Goal: Task Accomplishment & Management: Manage account settings

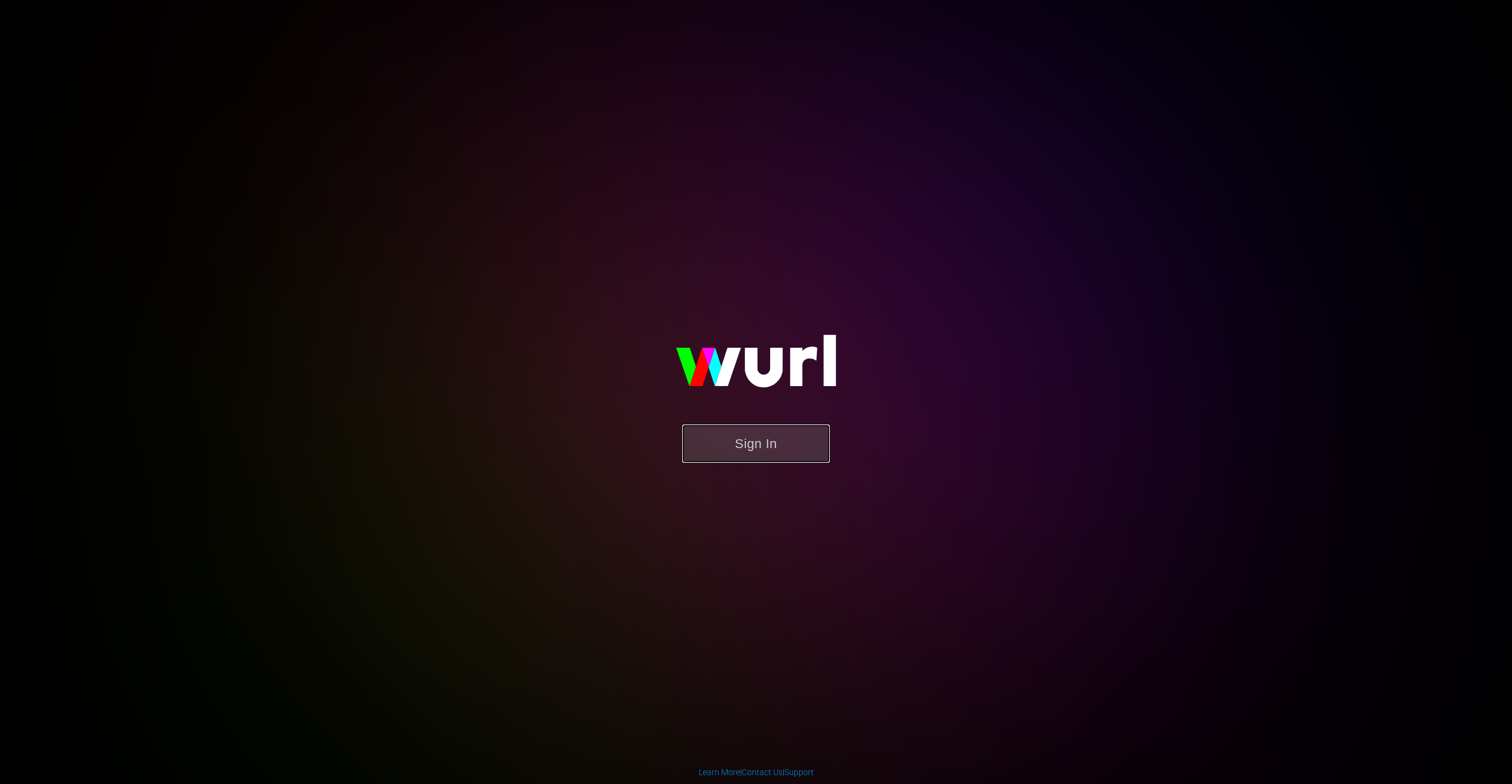
click at [757, 441] on button "Sign In" at bounding box center [756, 444] width 148 height 38
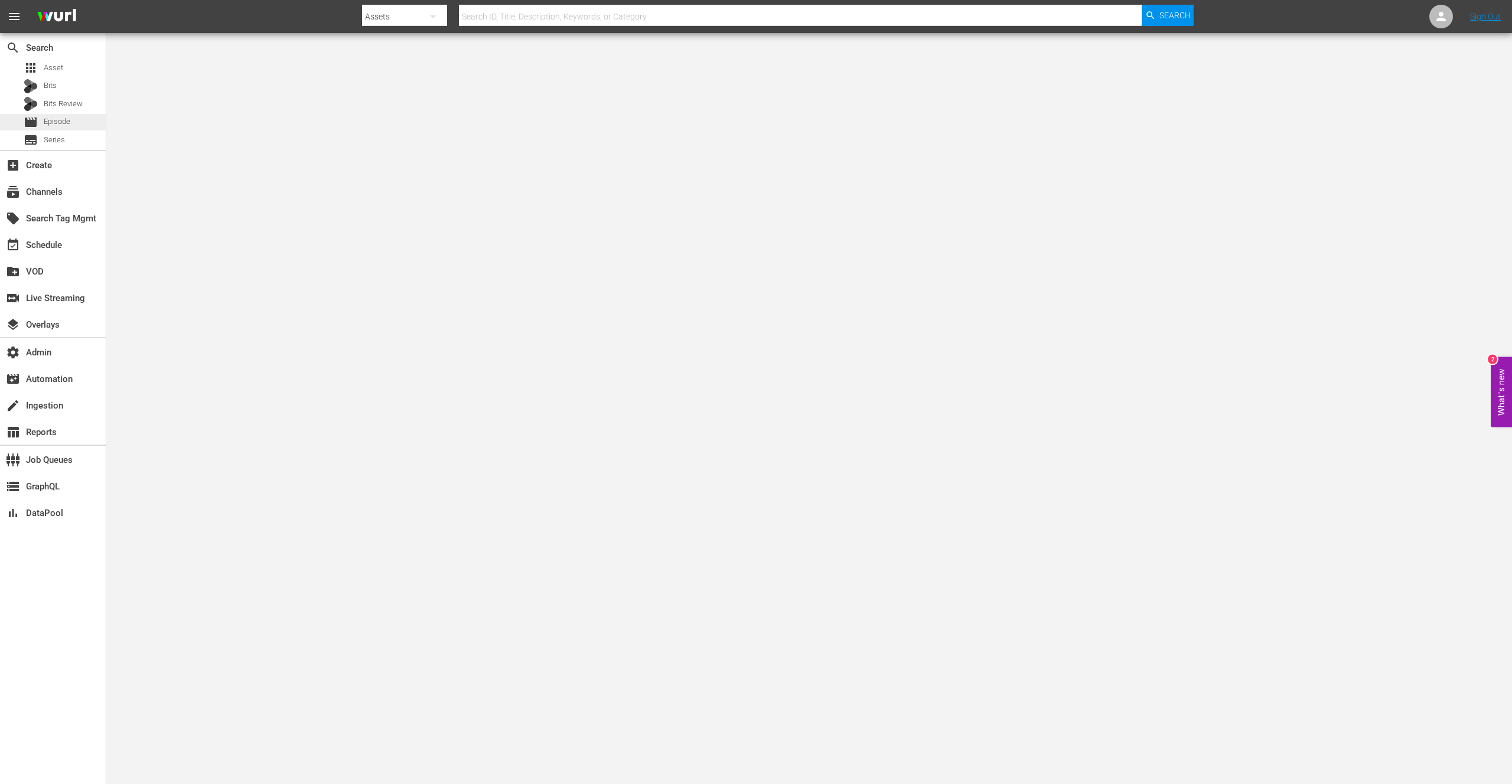
click at [58, 125] on span "Episode" at bounding box center [57, 122] width 27 height 12
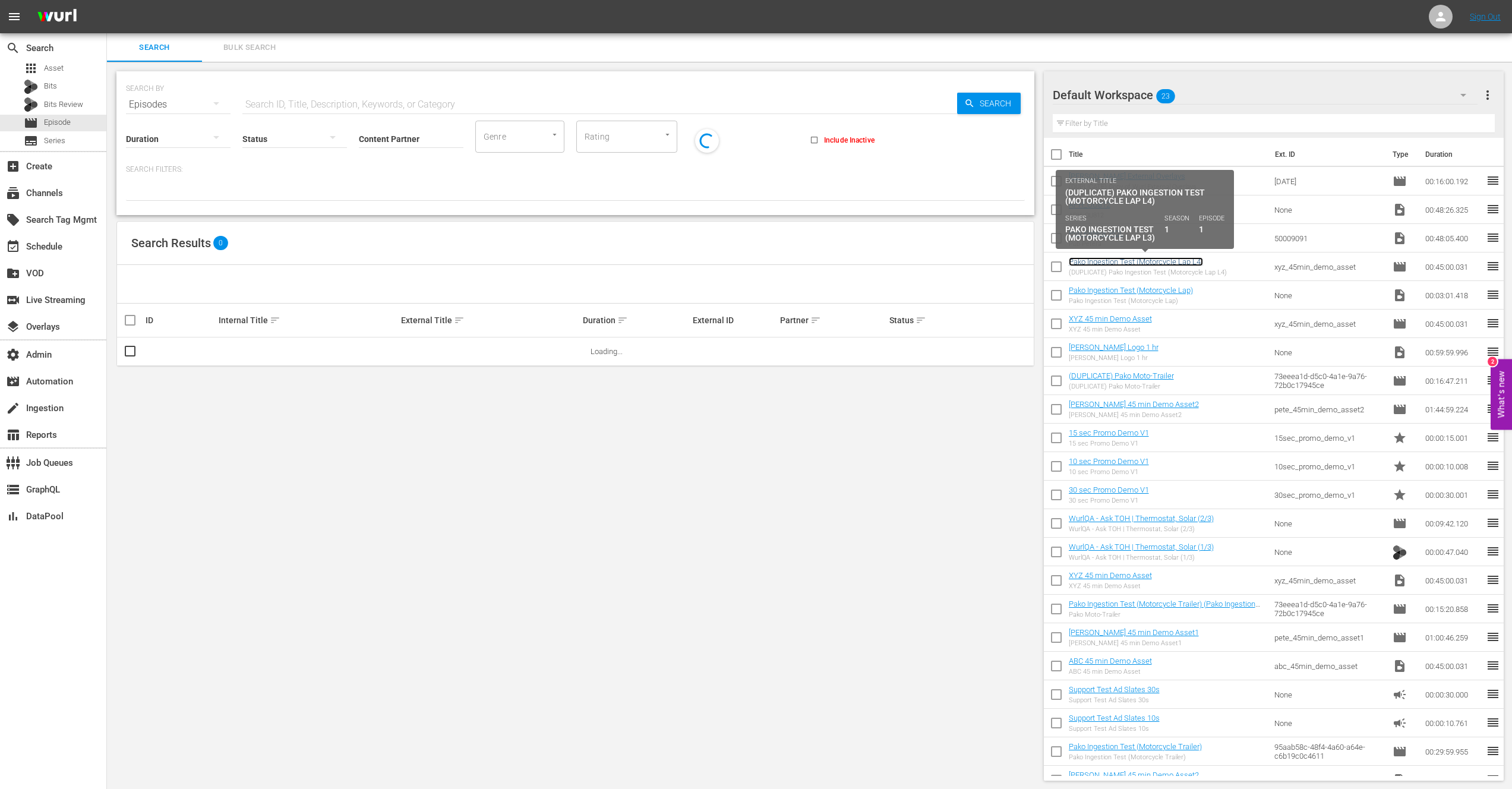
click at [1152, 261] on link "Pako Ingestion Test (Motorcycle Lap L4)" at bounding box center [1136, 262] width 134 height 9
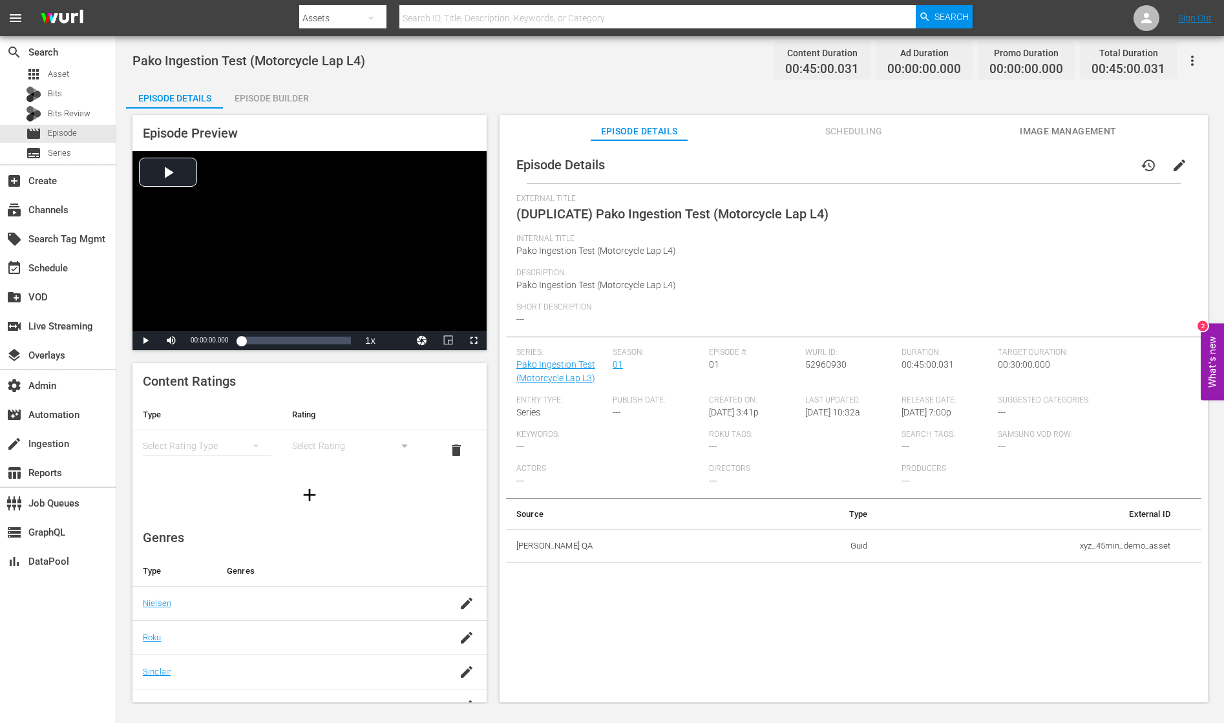
click at [19, 19] on span "menu" at bounding box center [16, 18] width 16 height 16
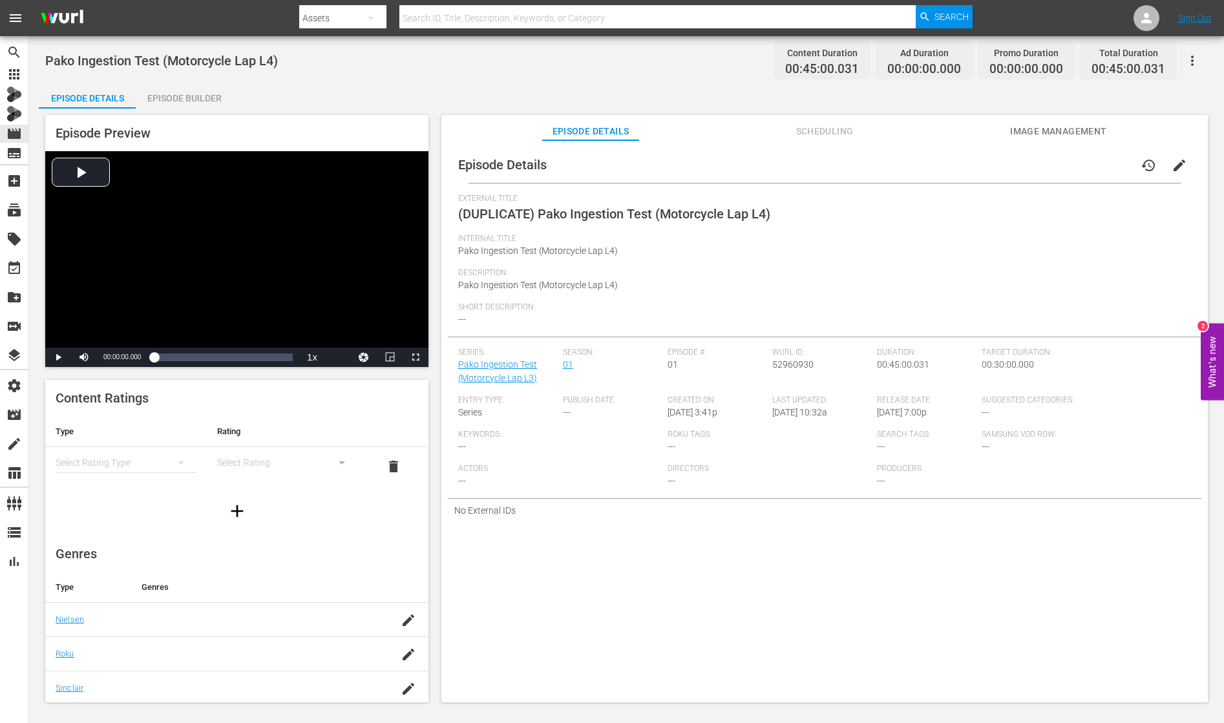
click at [1217, 373] on button "What's new 2" at bounding box center [1211, 361] width 23 height 77
click at [1178, 130] on div "Episode Details Scheduling Image Management" at bounding box center [824, 128] width 753 height 26
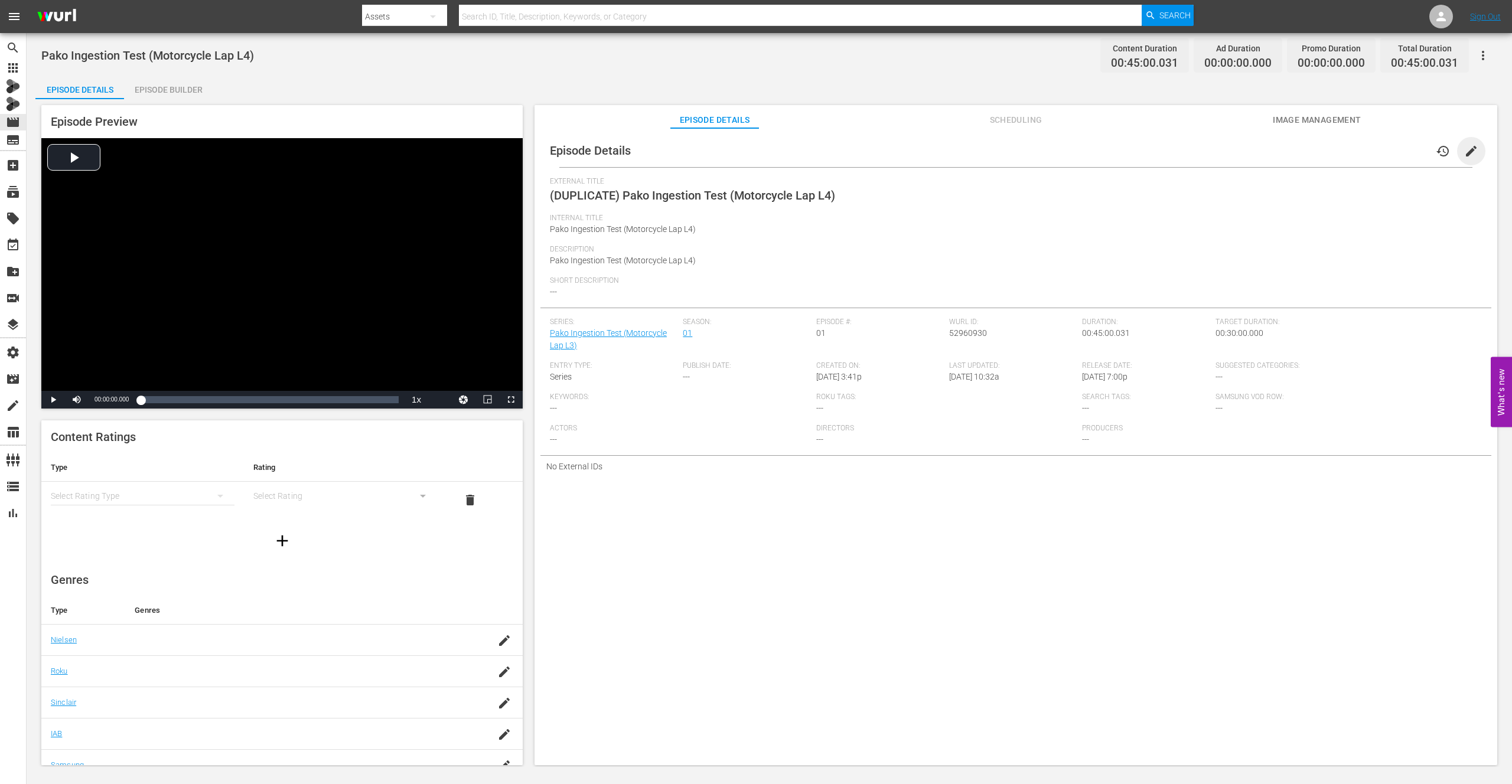
click at [1464, 152] on span "edit" at bounding box center [1472, 152] width 15 height 15
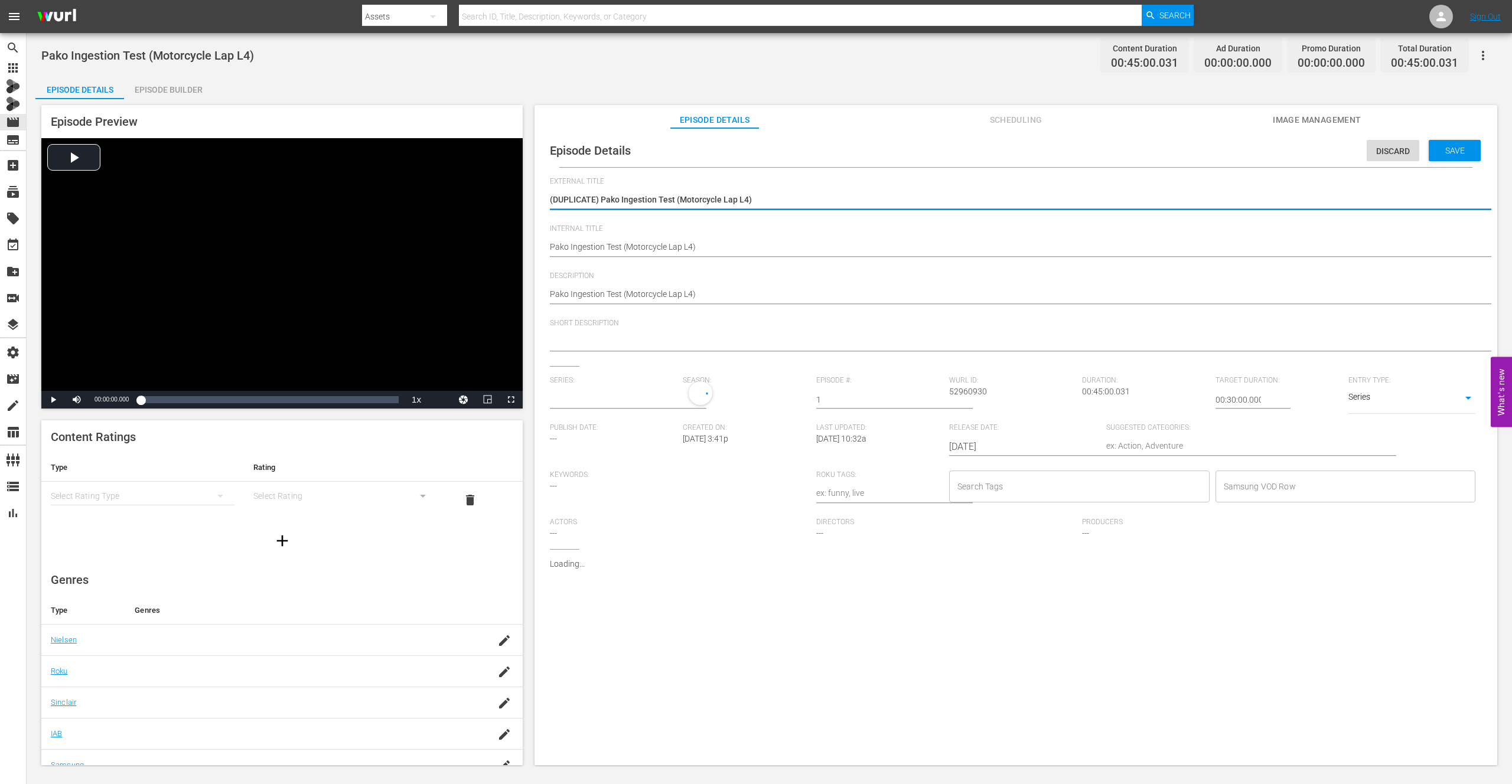
type input "Pako Ingestion Test (Motorcycle Lap L3)"
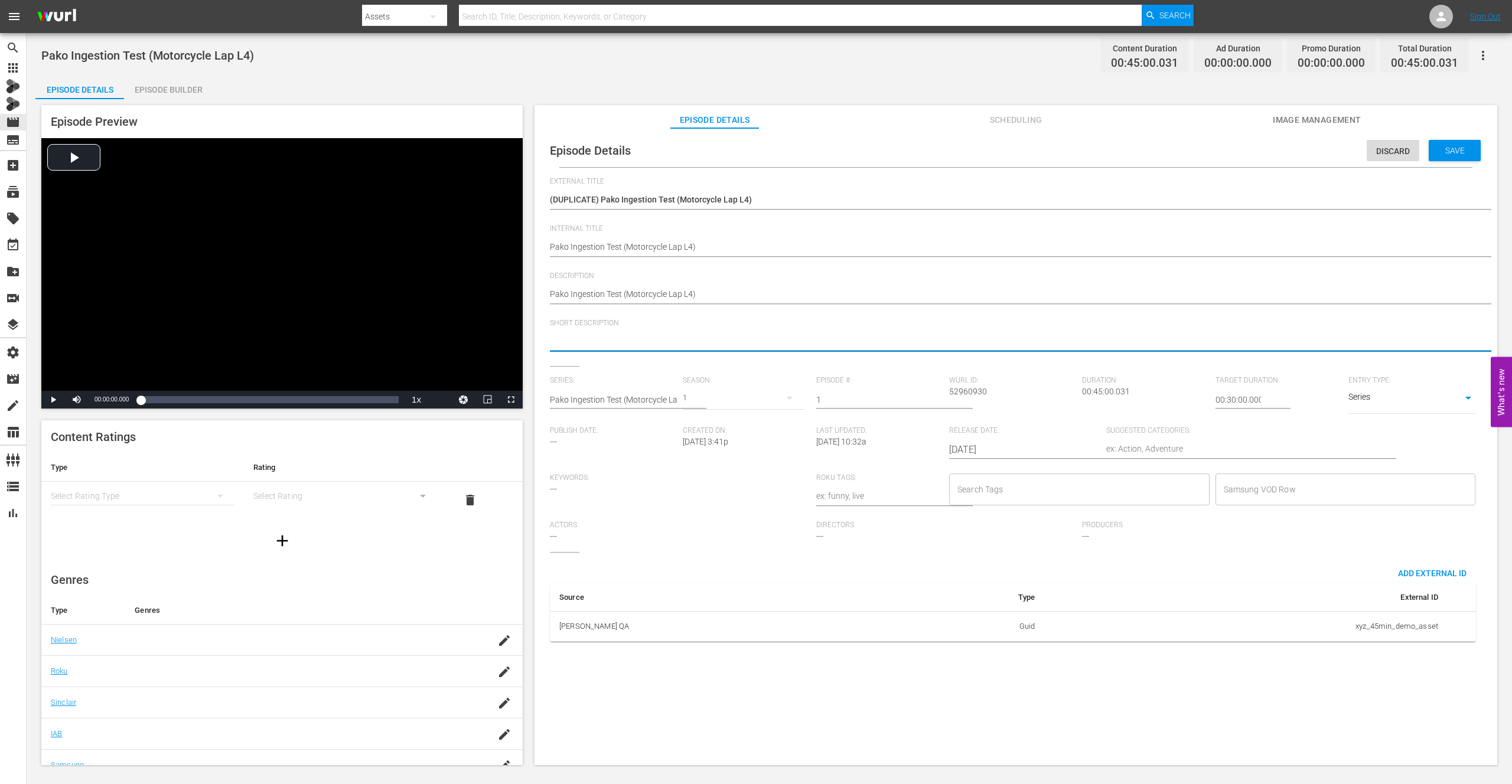
click at [624, 338] on textarea at bounding box center [1013, 343] width 926 height 15
type textarea "T"
type textarea "TH"
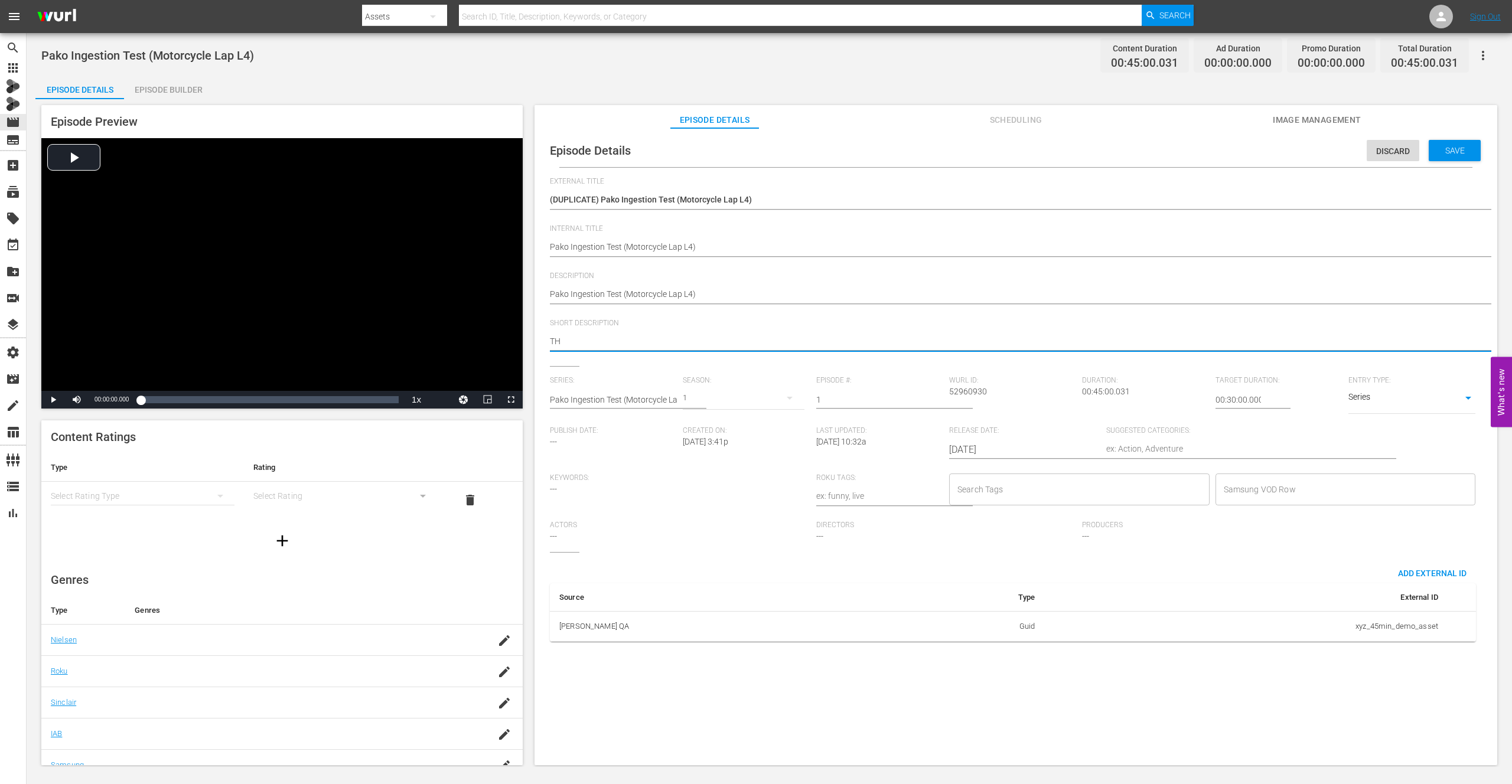
type textarea "THi"
type textarea "THis"
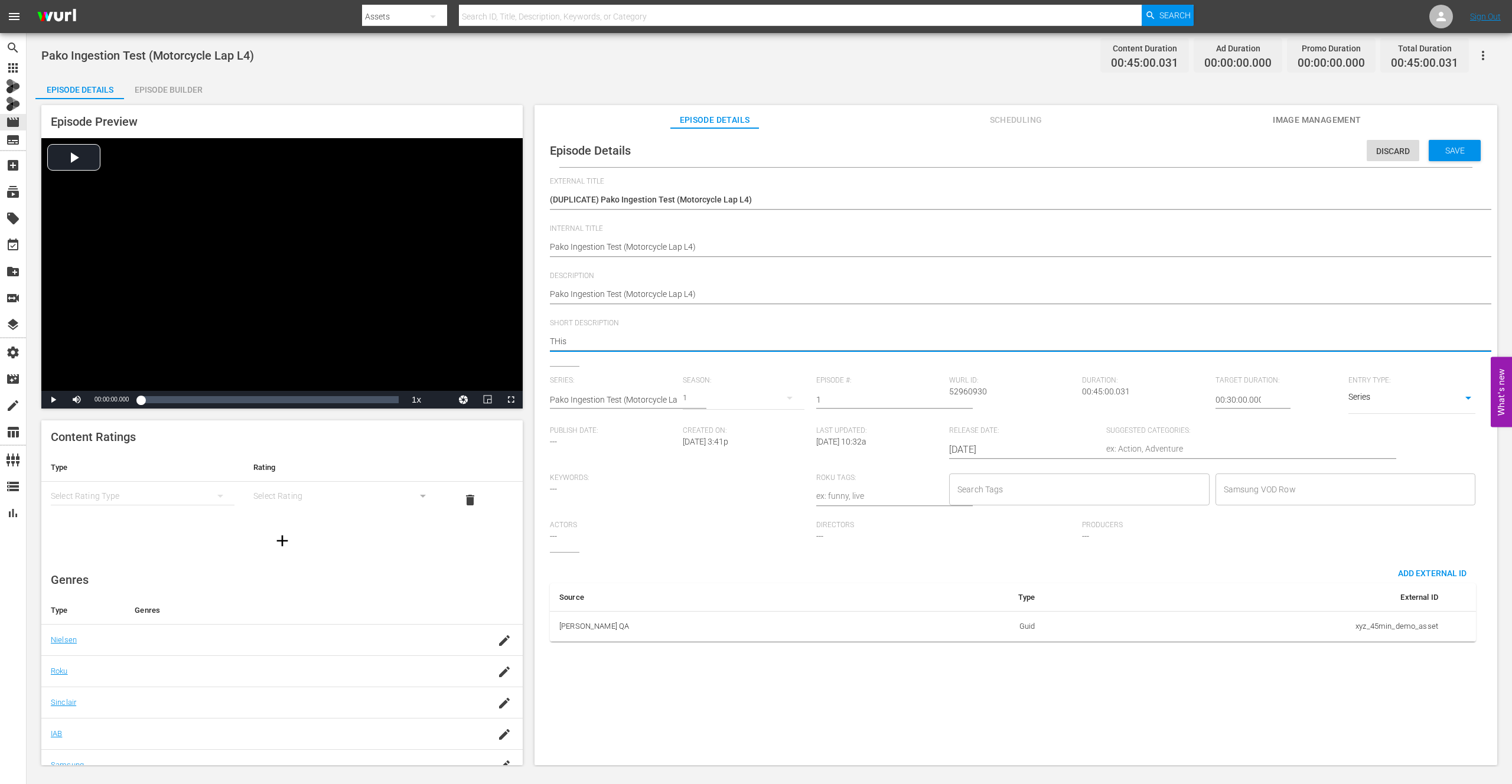
type textarea "THis"
type textarea "THi"
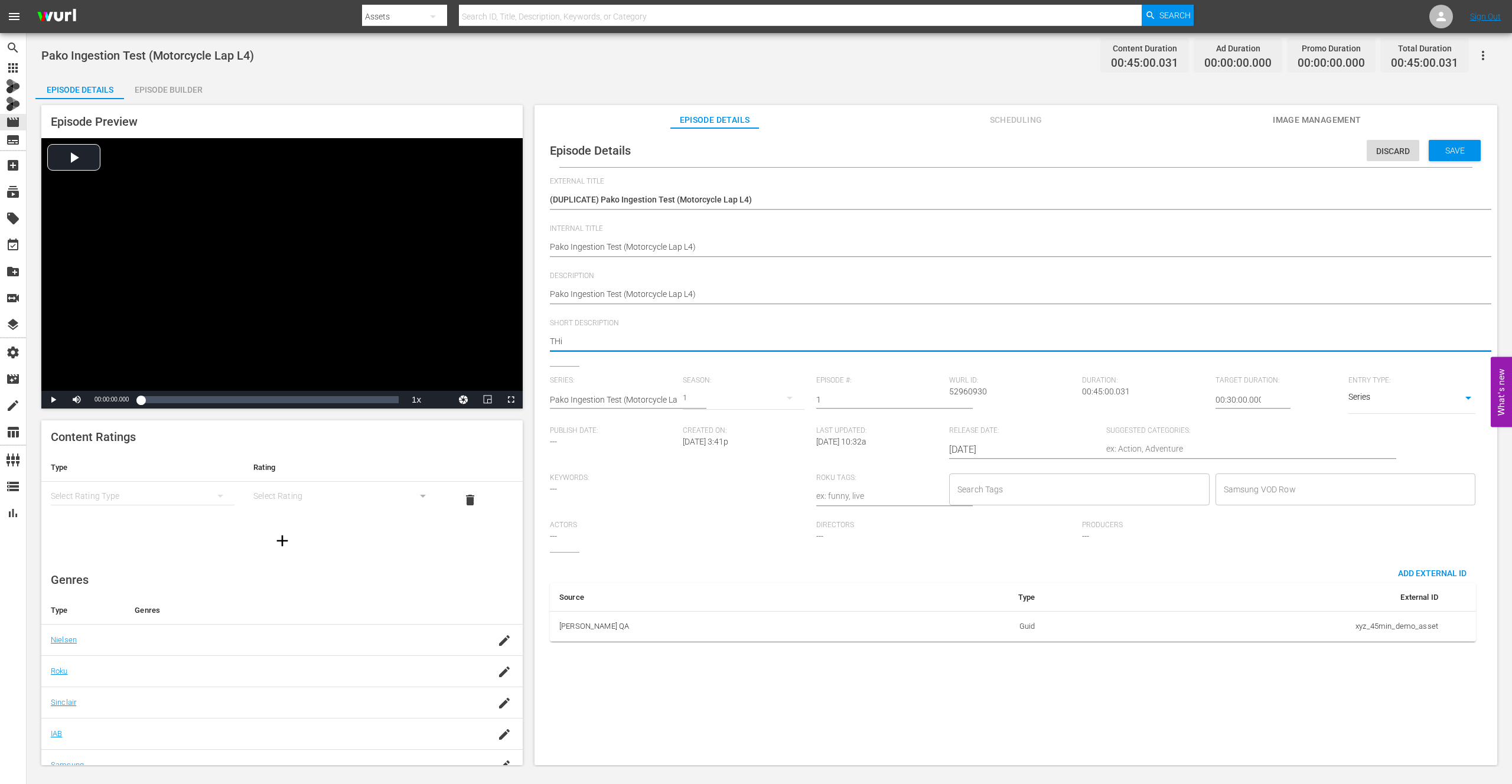
type textarea "TH"
type textarea "T"
type textarea "Th"
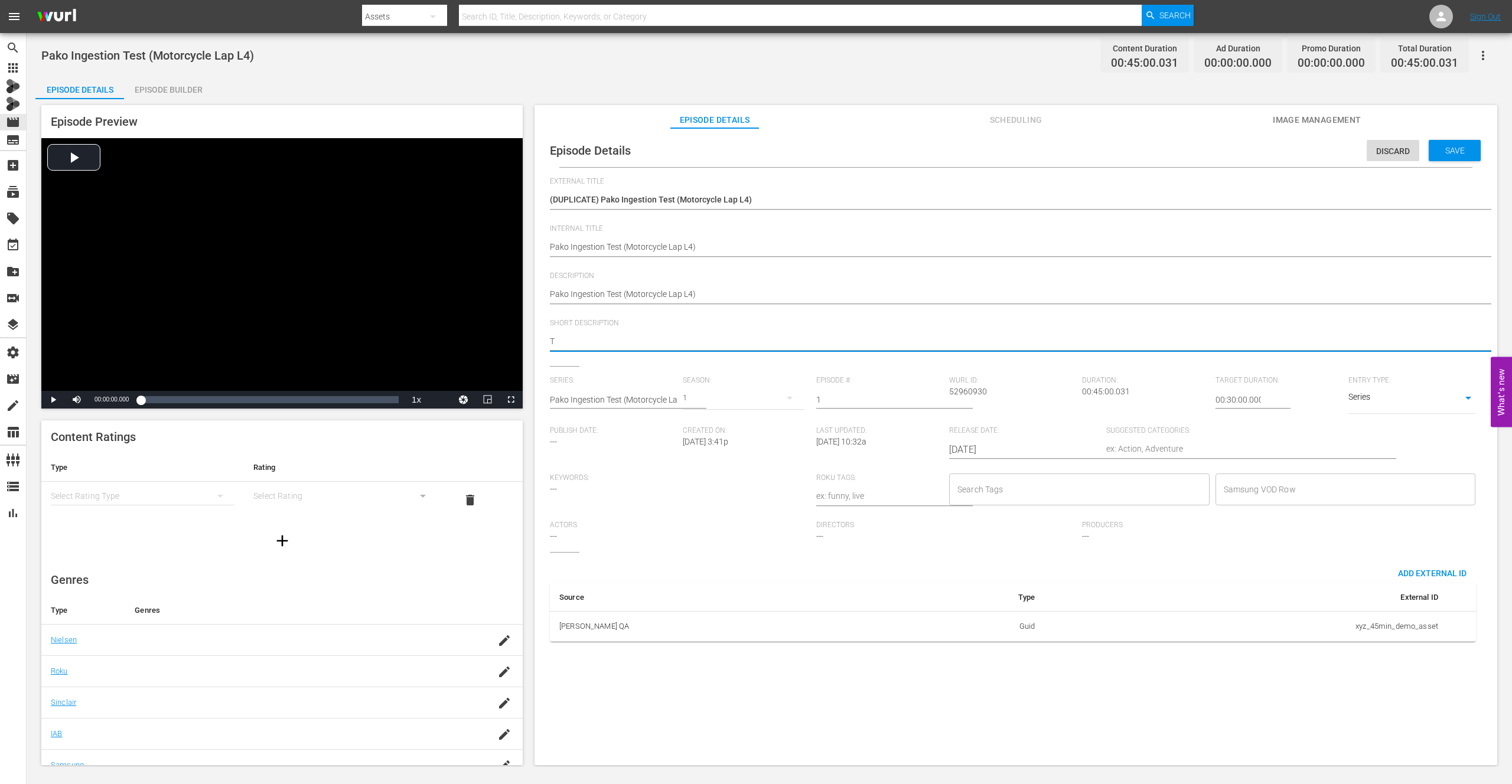
type textarea "Th"
type textarea "Thi"
type textarea "This"
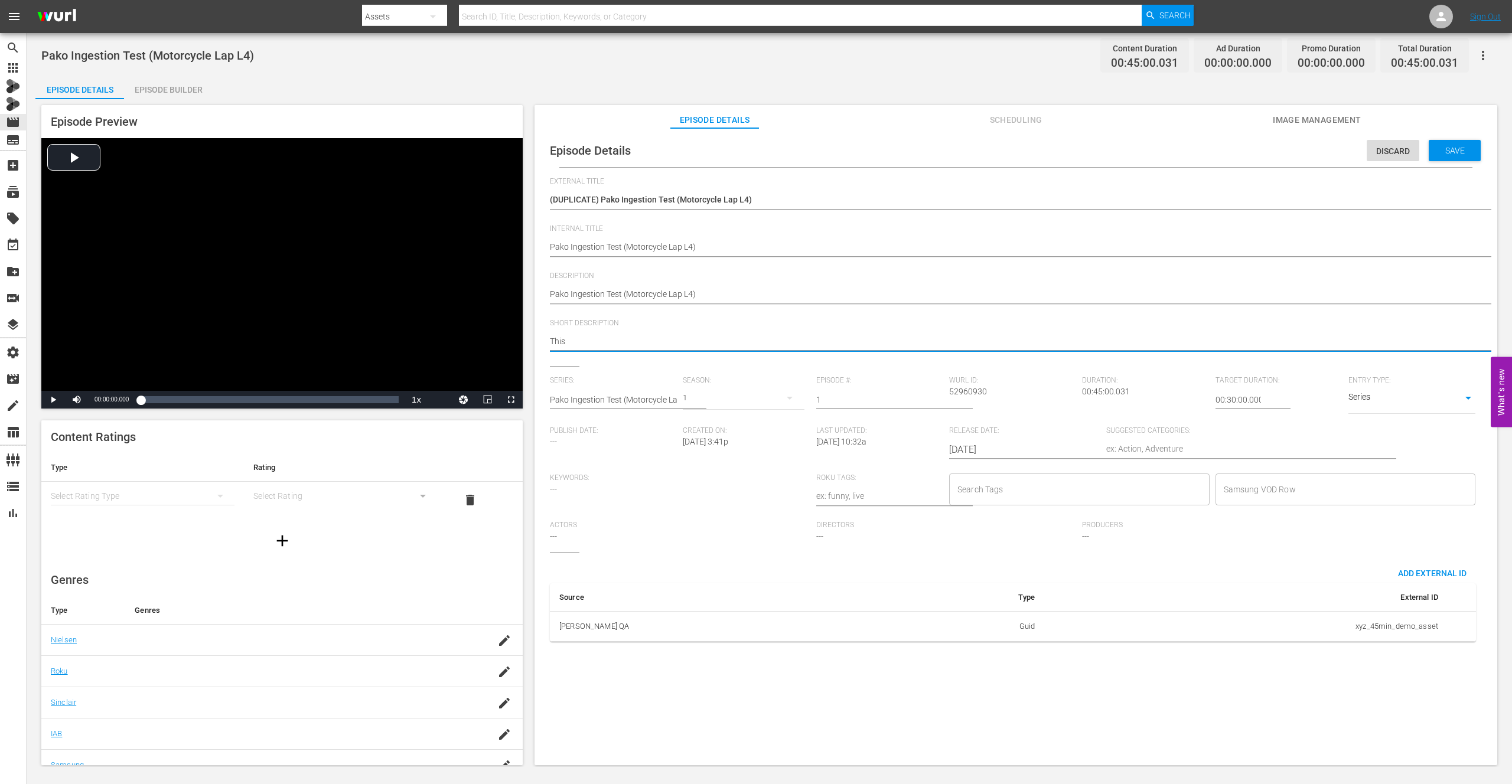
type textarea "This"
type textarea "This i"
type textarea "This is"
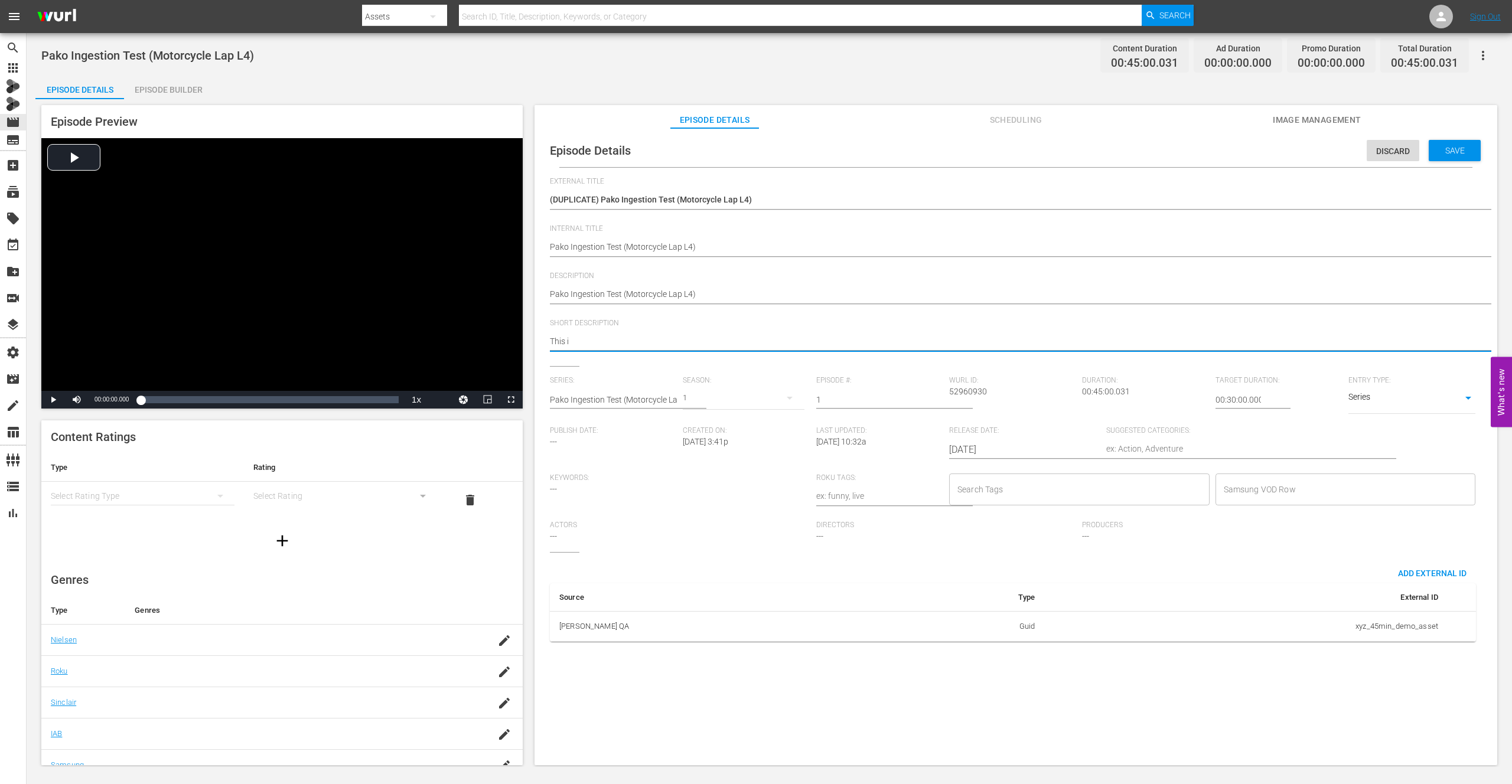
type textarea "This is"
type textarea "This is m"
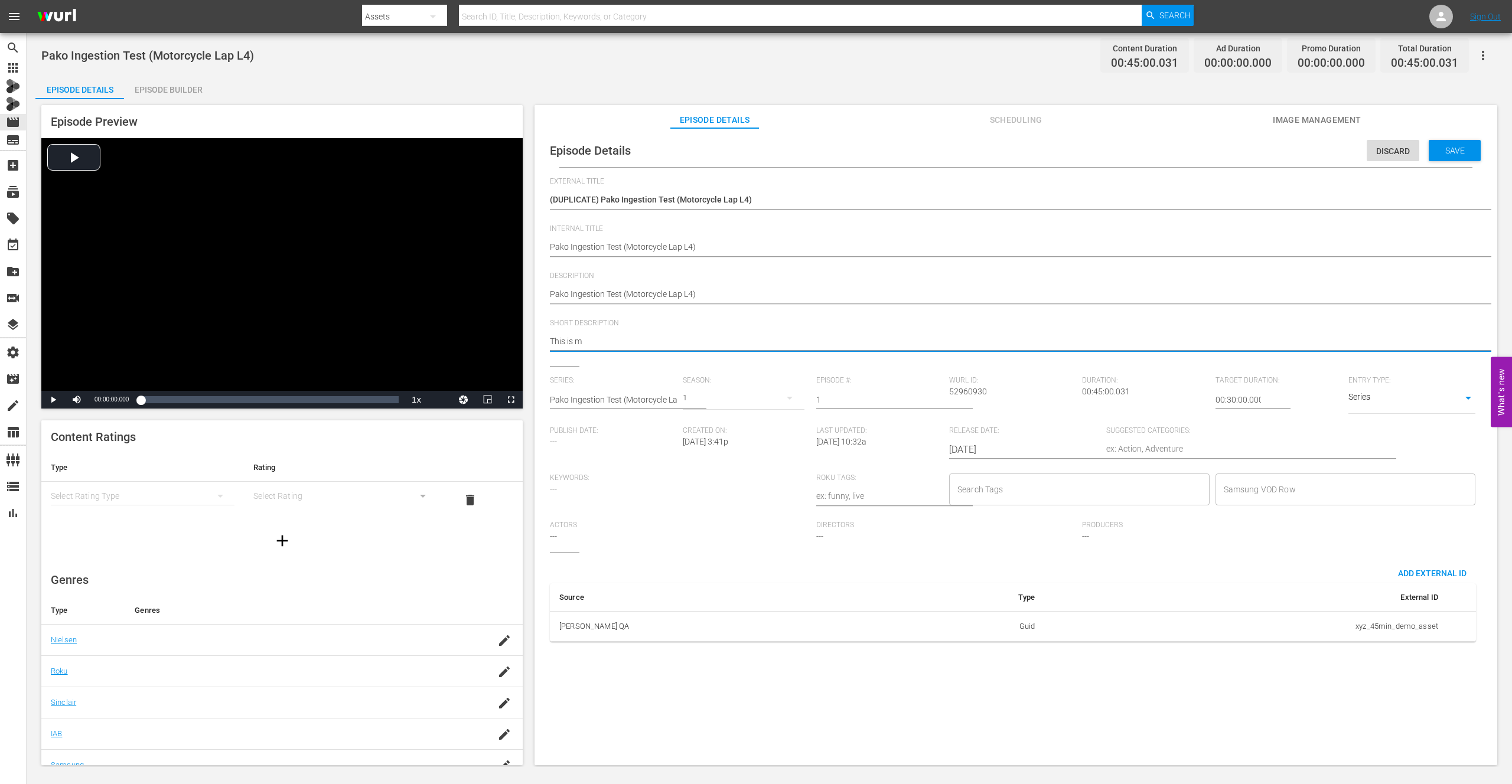
type textarea "This is me"
type textarea "This is me o"
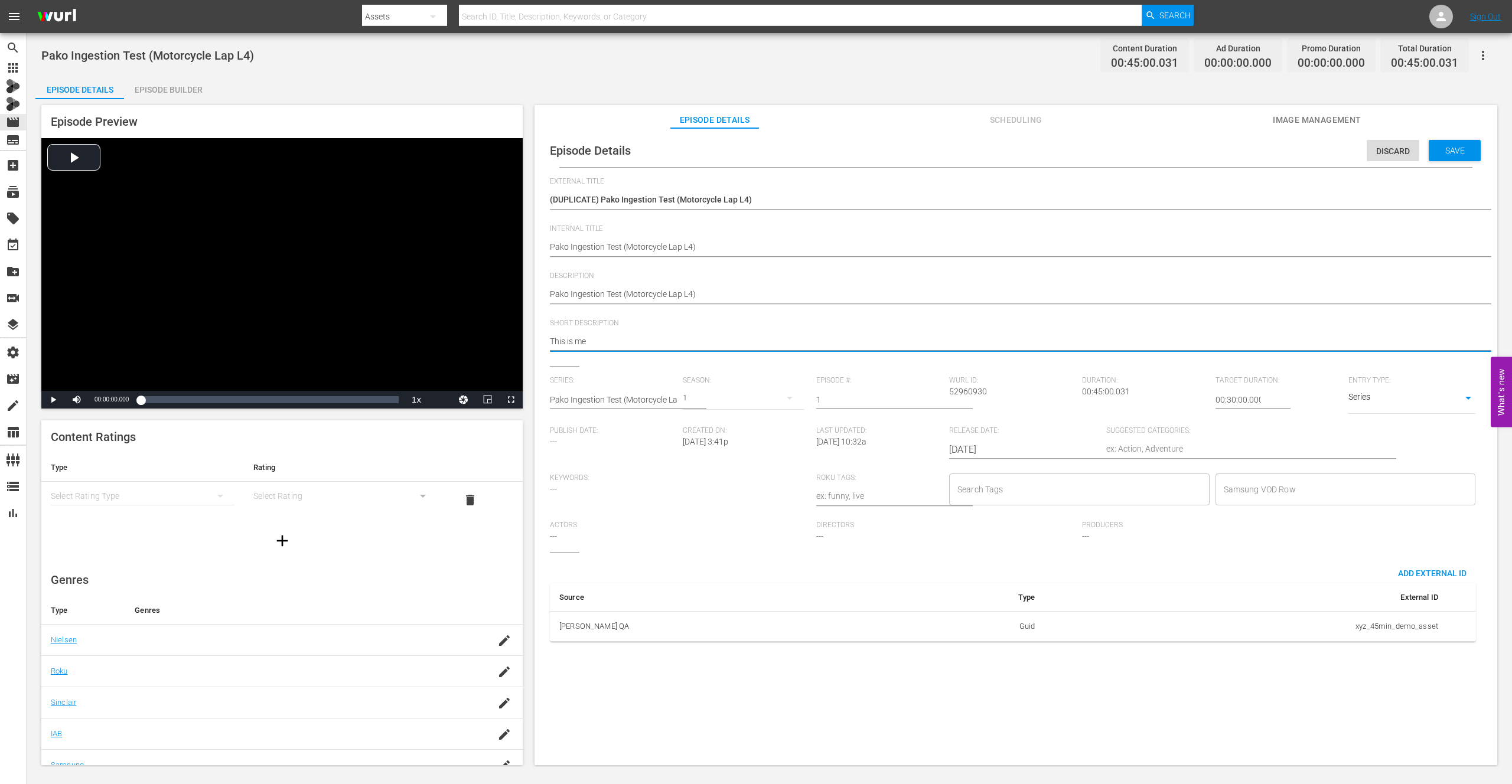
type textarea "This is me o"
type textarea "This is me on"
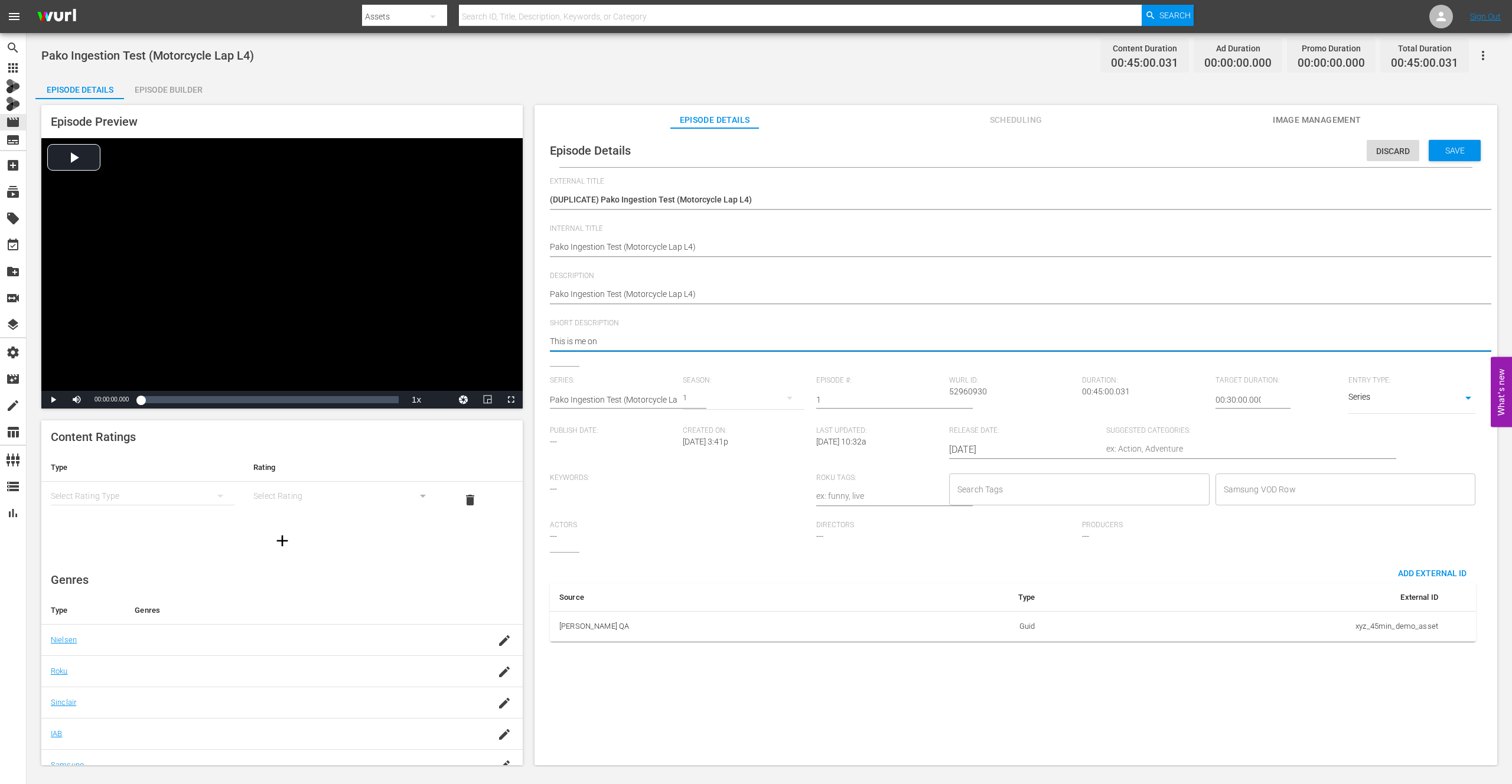
type textarea "This is me on a"
type textarea "This is me on a m"
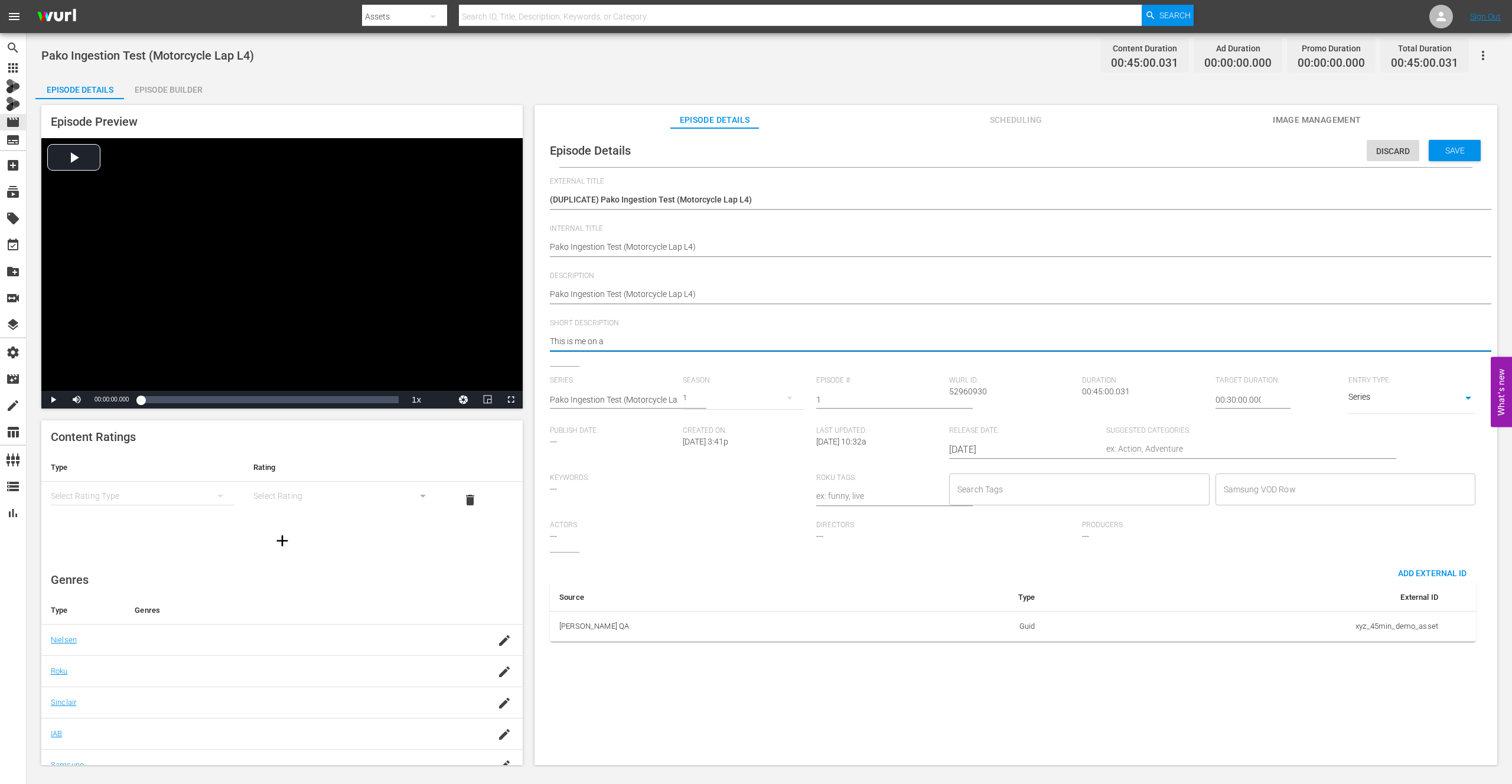
type textarea "This is me on a m"
type textarea "This is me on a mo"
type textarea "This is me on a mot"
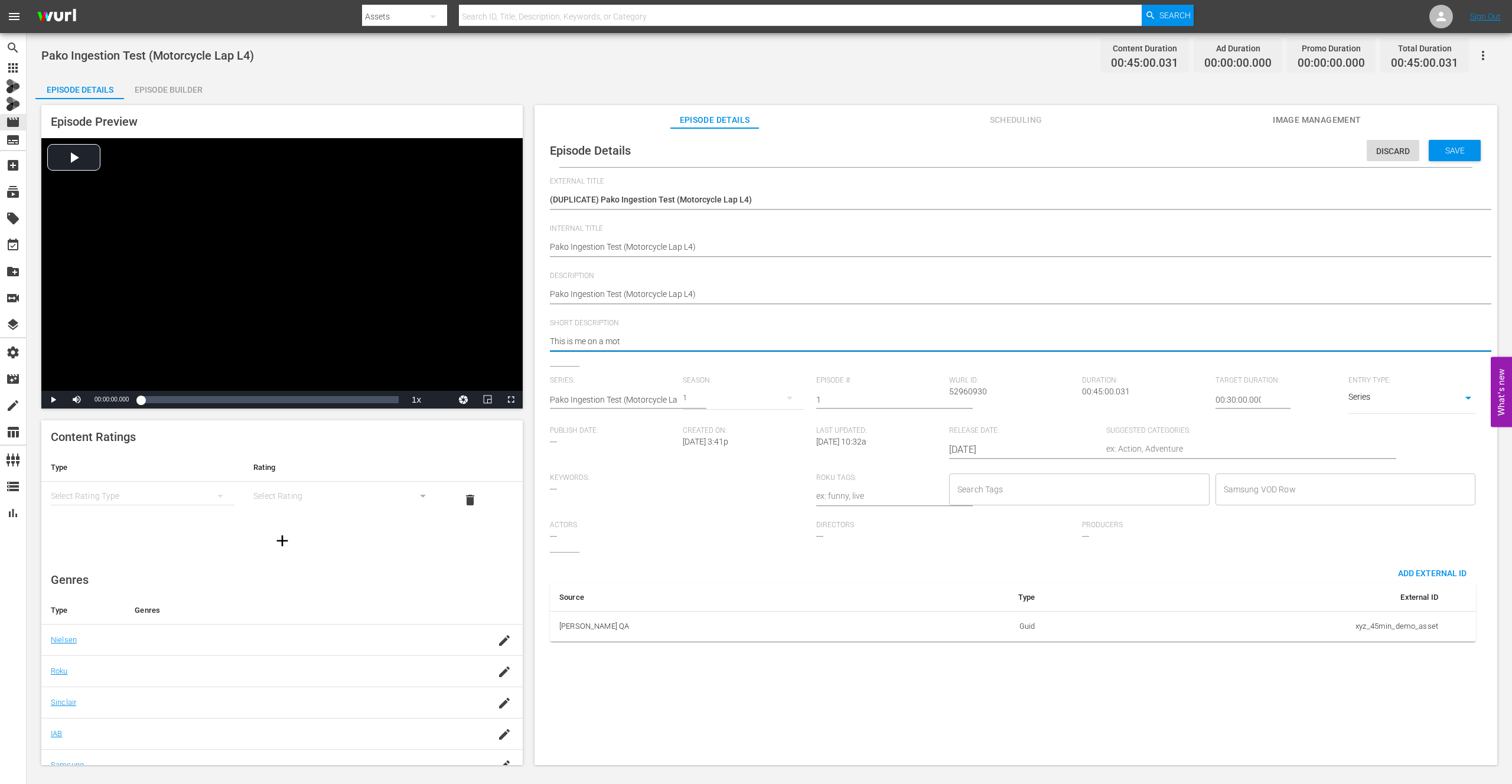
type textarea "This is me on a moto"
type textarea "This is me on a motor"
type textarea "This is me on a motorc"
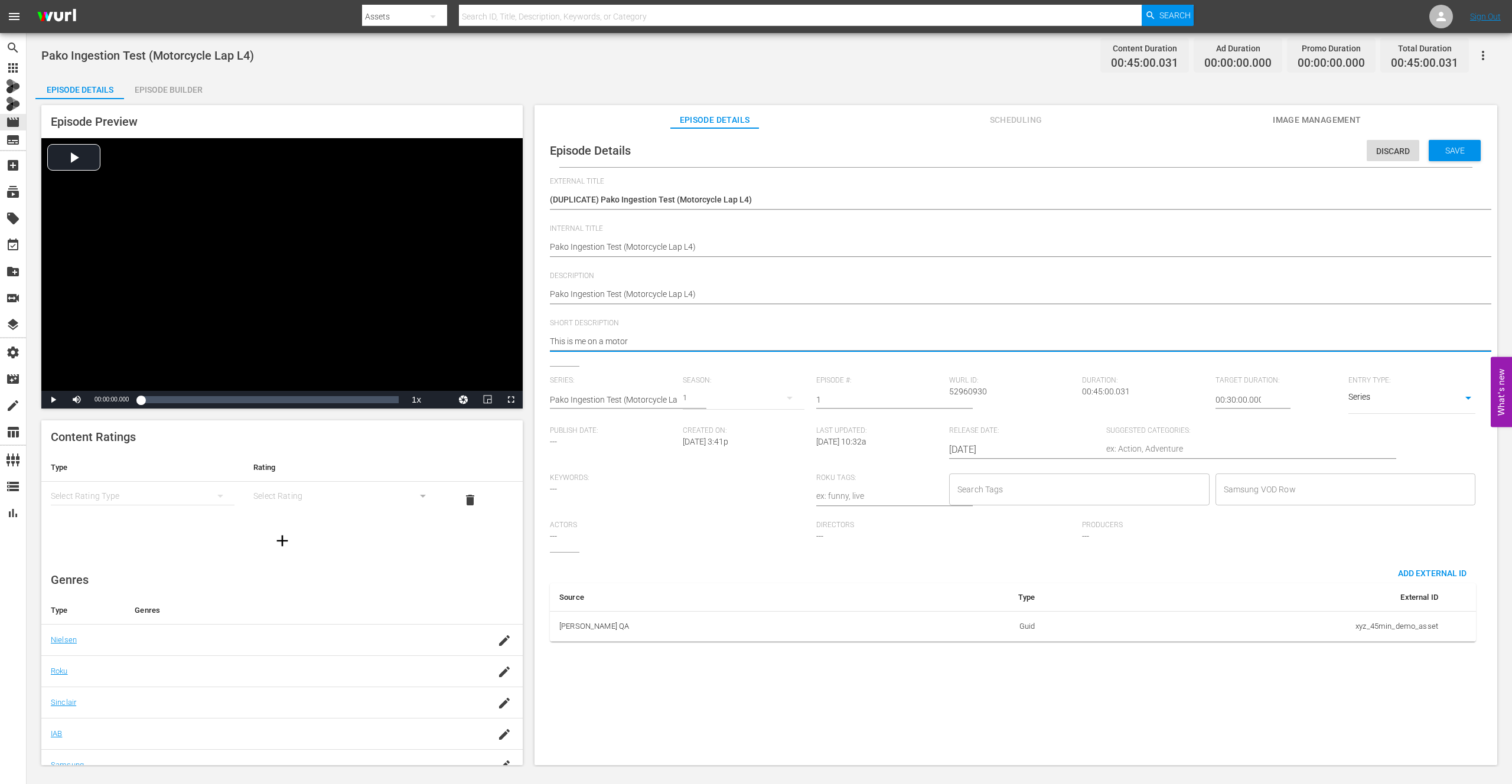
type textarea "This is me on a motorc"
type textarea "This is me on a motorcy"
type textarea "This is me on a motorcyc"
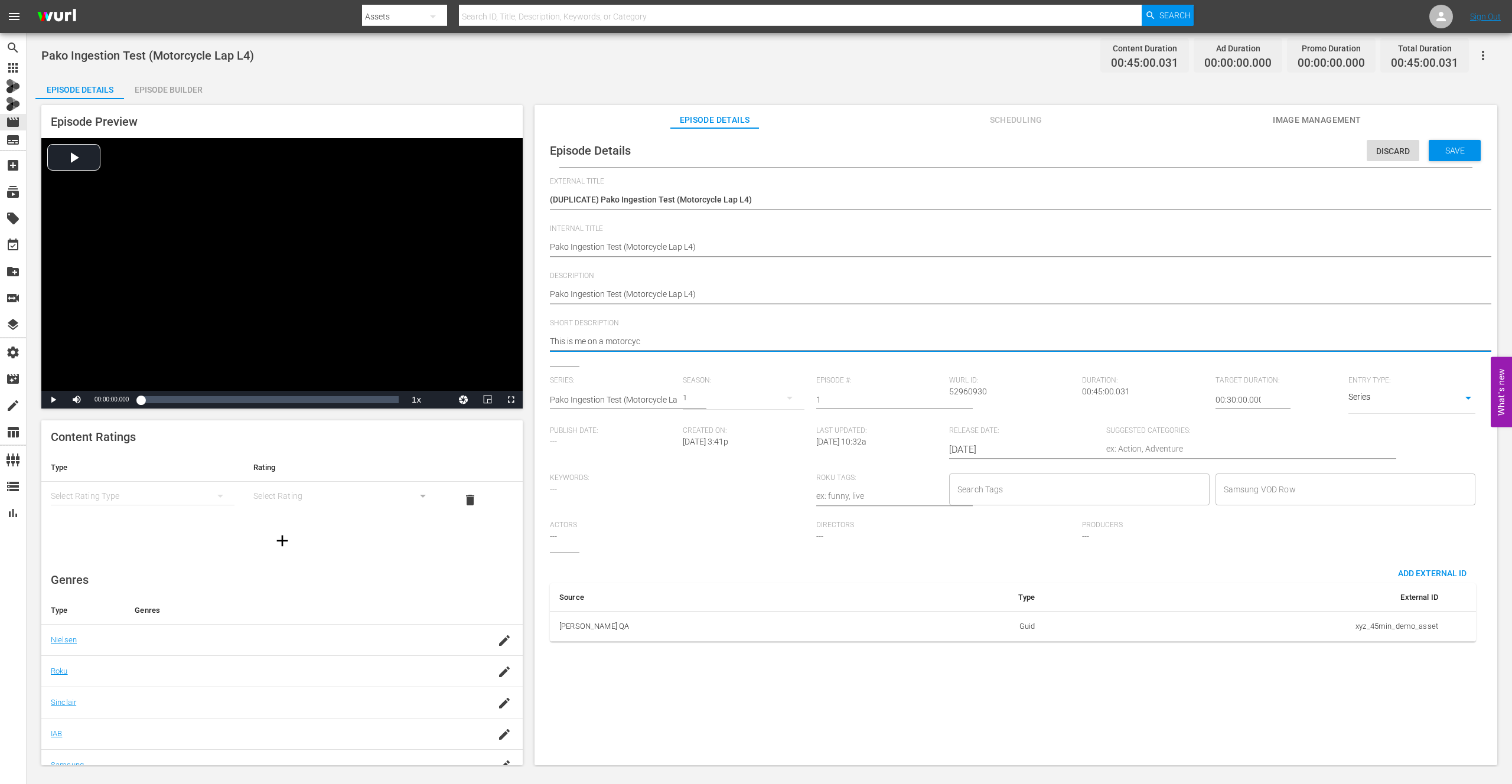
type textarea "This is me on a motorcycl"
type textarea "This is me on a motorcycle"
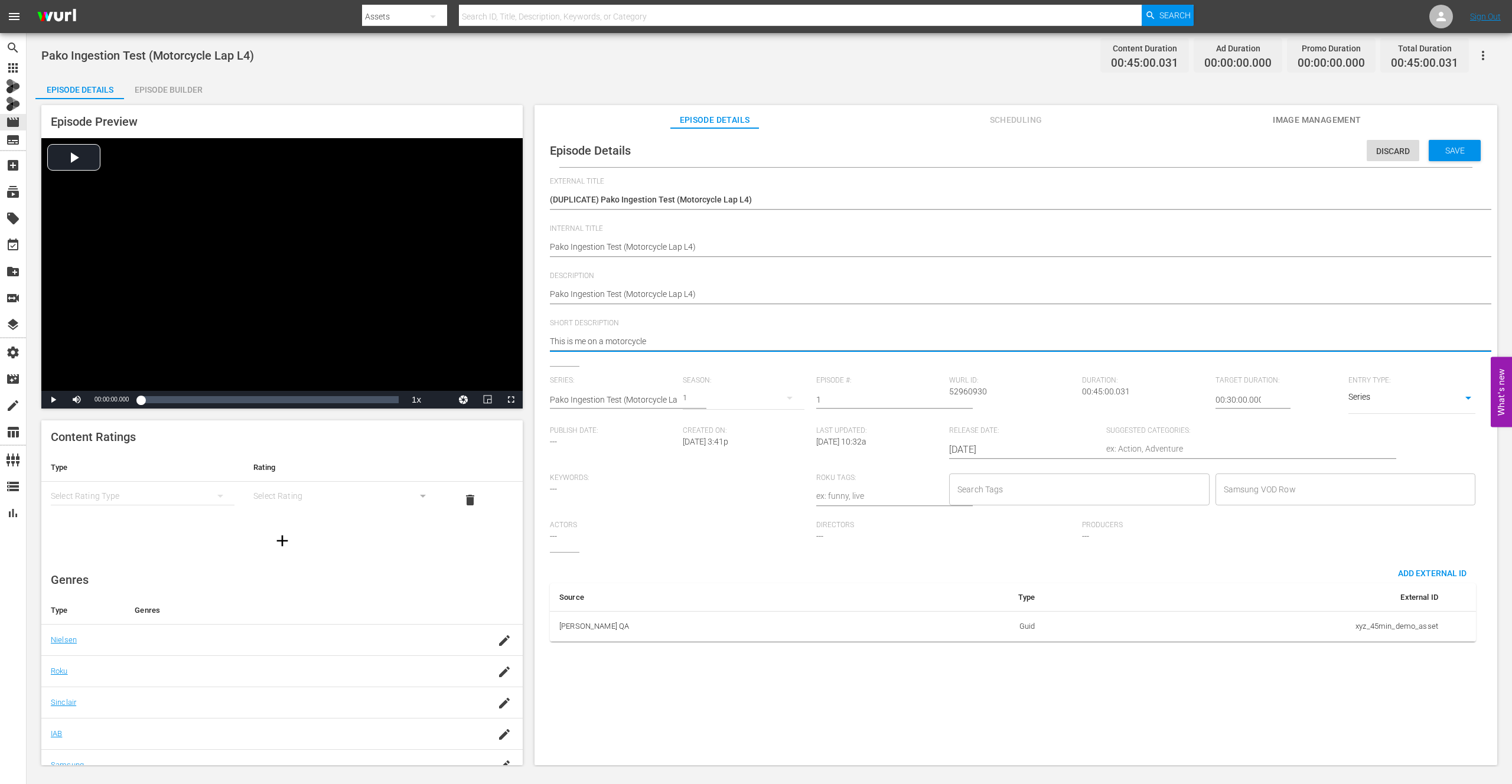
type textarea "This is me on a motorcycle"
type textarea "This is me on a motorcycle g"
type textarea "This is me on a motorcycle go"
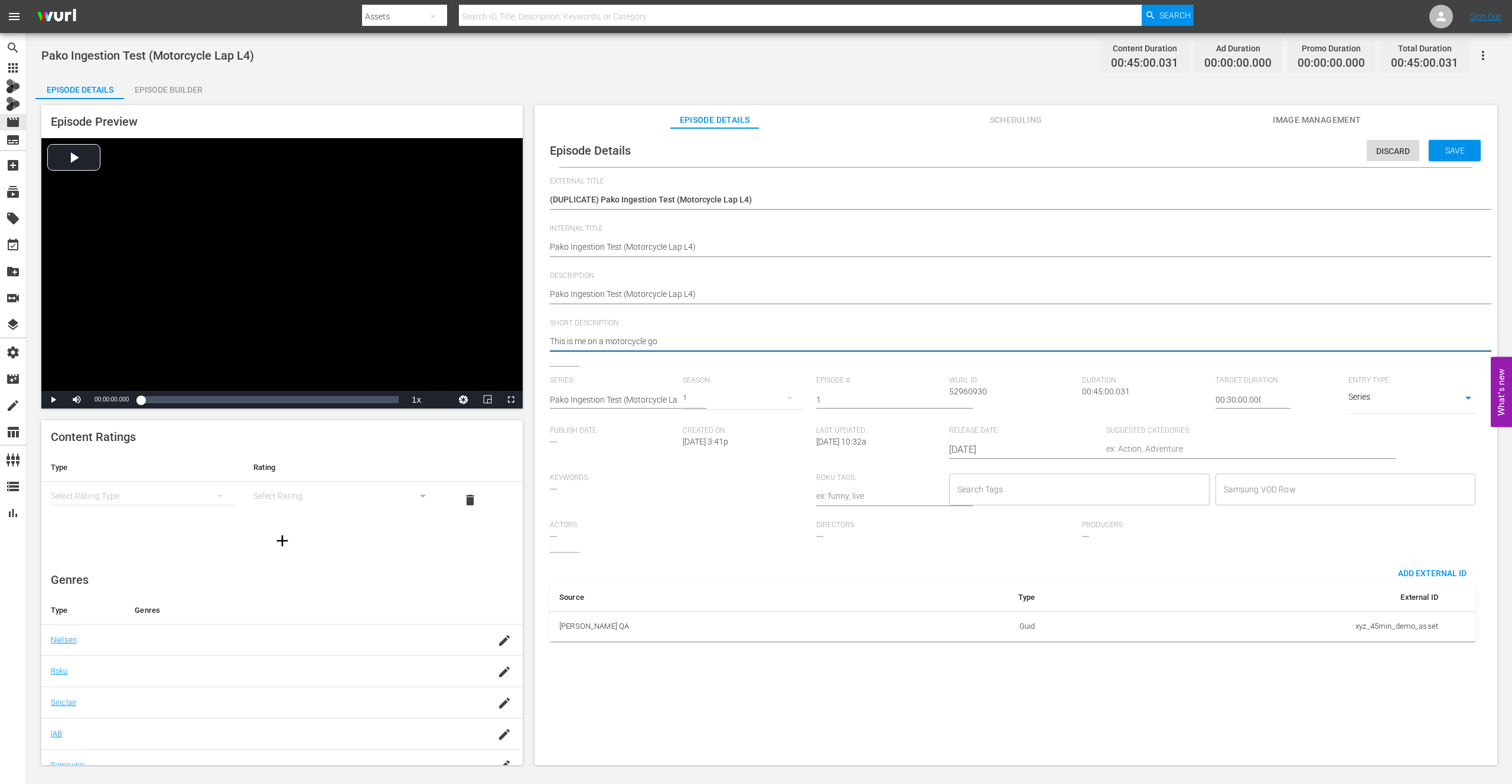
type textarea "This is me on a motorcycle goi"
type textarea "This is me on a motorcycle goin"
type textarea "This is me on a motorcycle going"
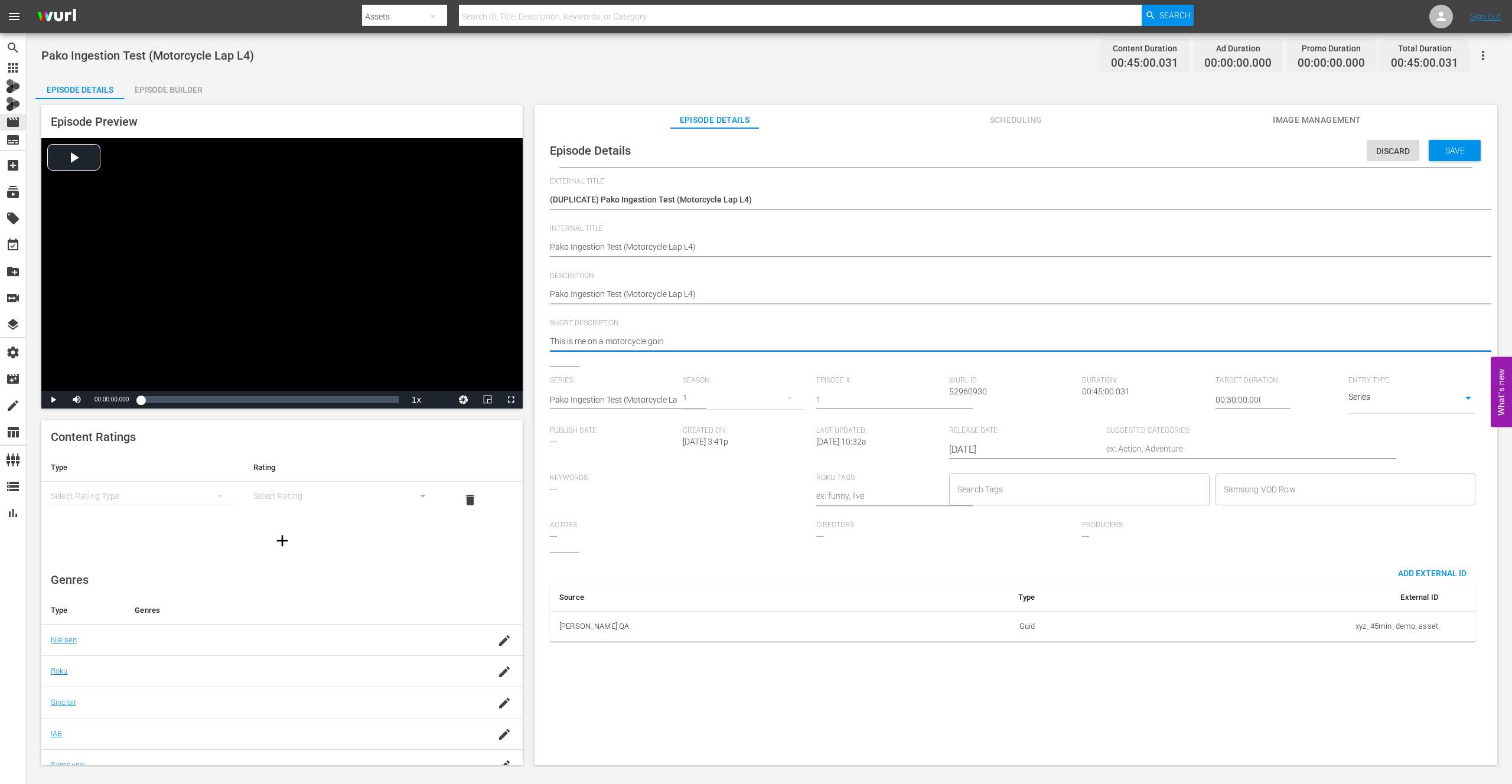
type textarea "This is me on a motorcycle going"
type textarea "This is me on a motorcycle going a"
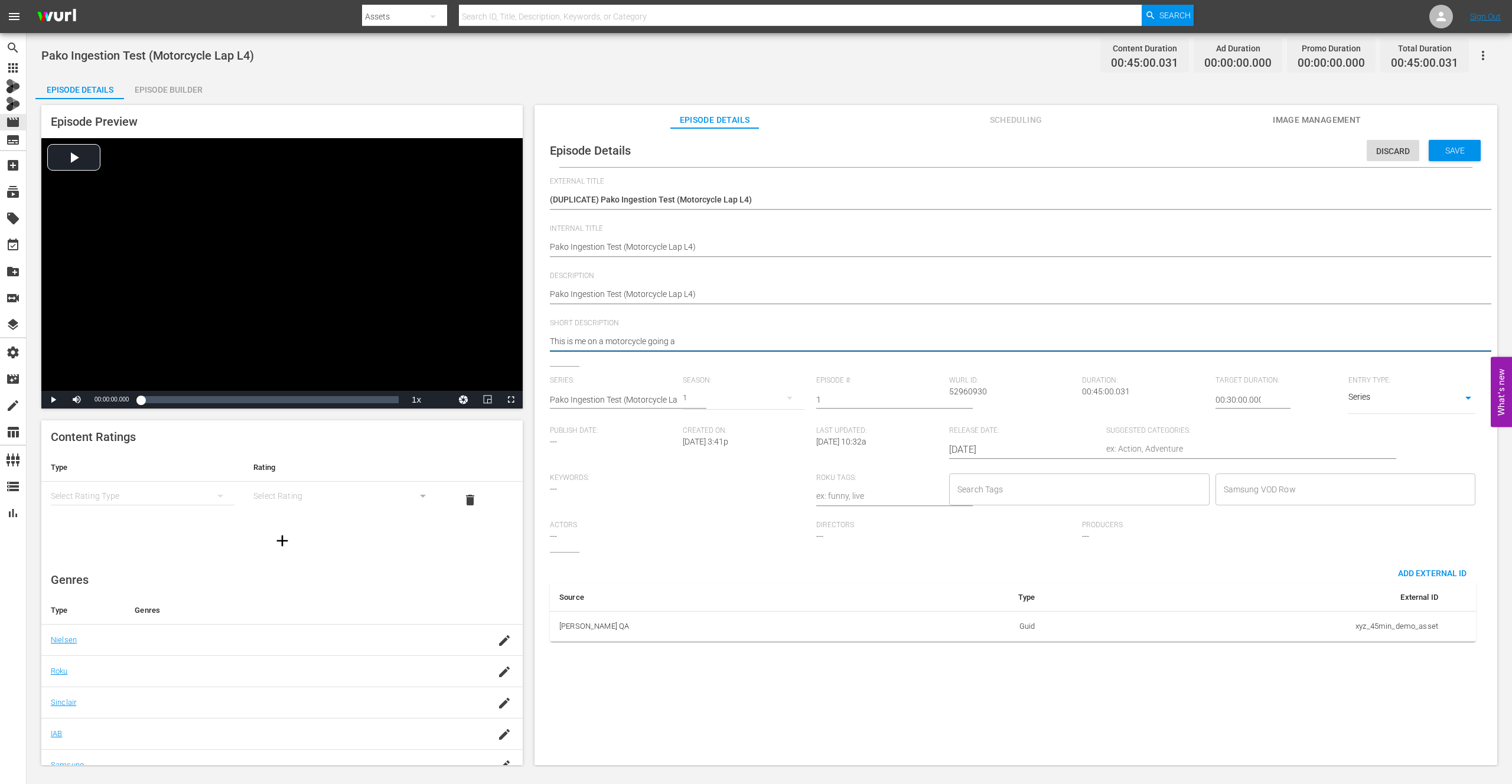
type textarea "This is me on a motorcycle going ar"
type textarea "This is me on a motorcycle going aro"
type textarea "This is me on a motorcycle going arou"
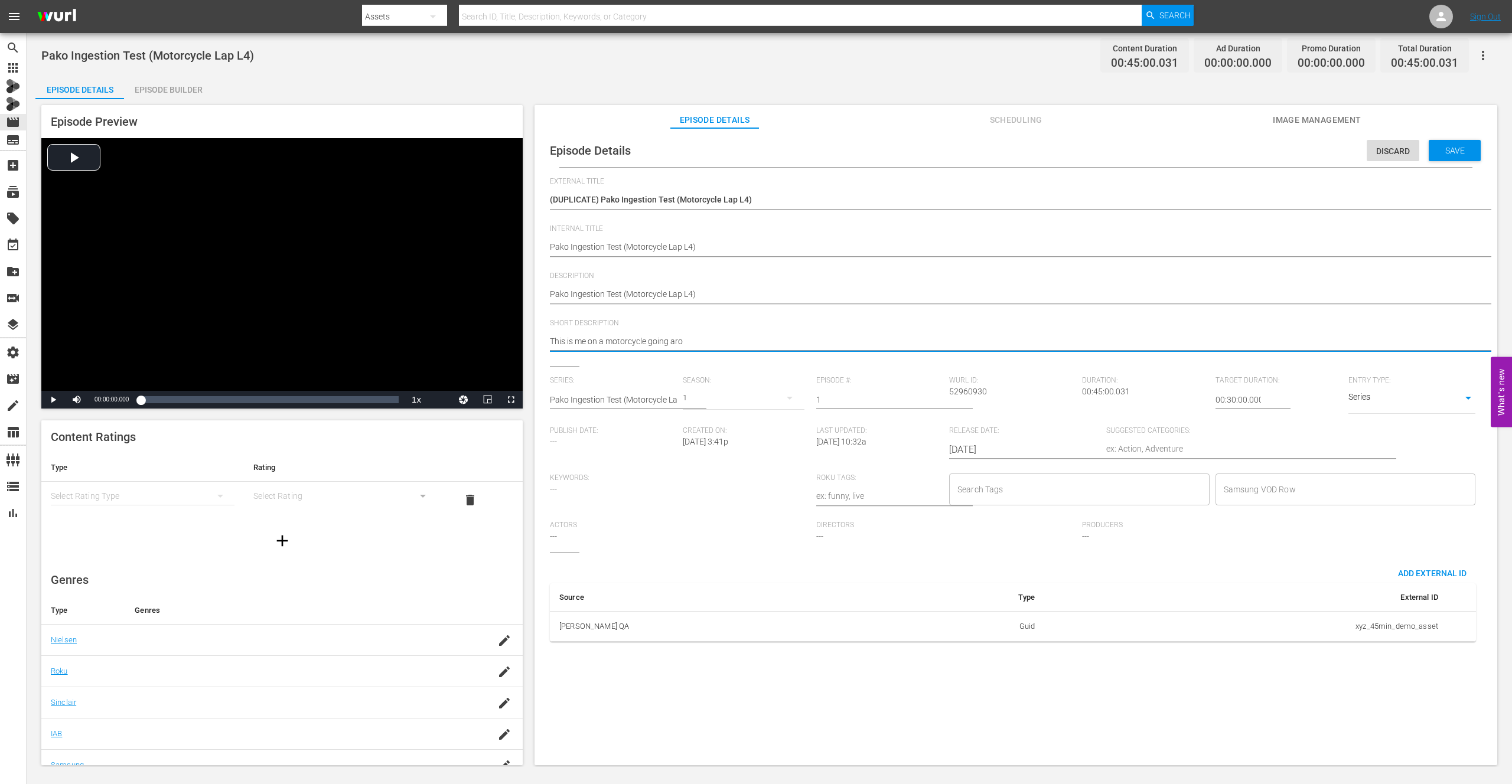
type textarea "This is me on a motorcycle going arou"
type textarea "This is me on a motorcycle going aroun"
type textarea "This is me on a motorcycle going around"
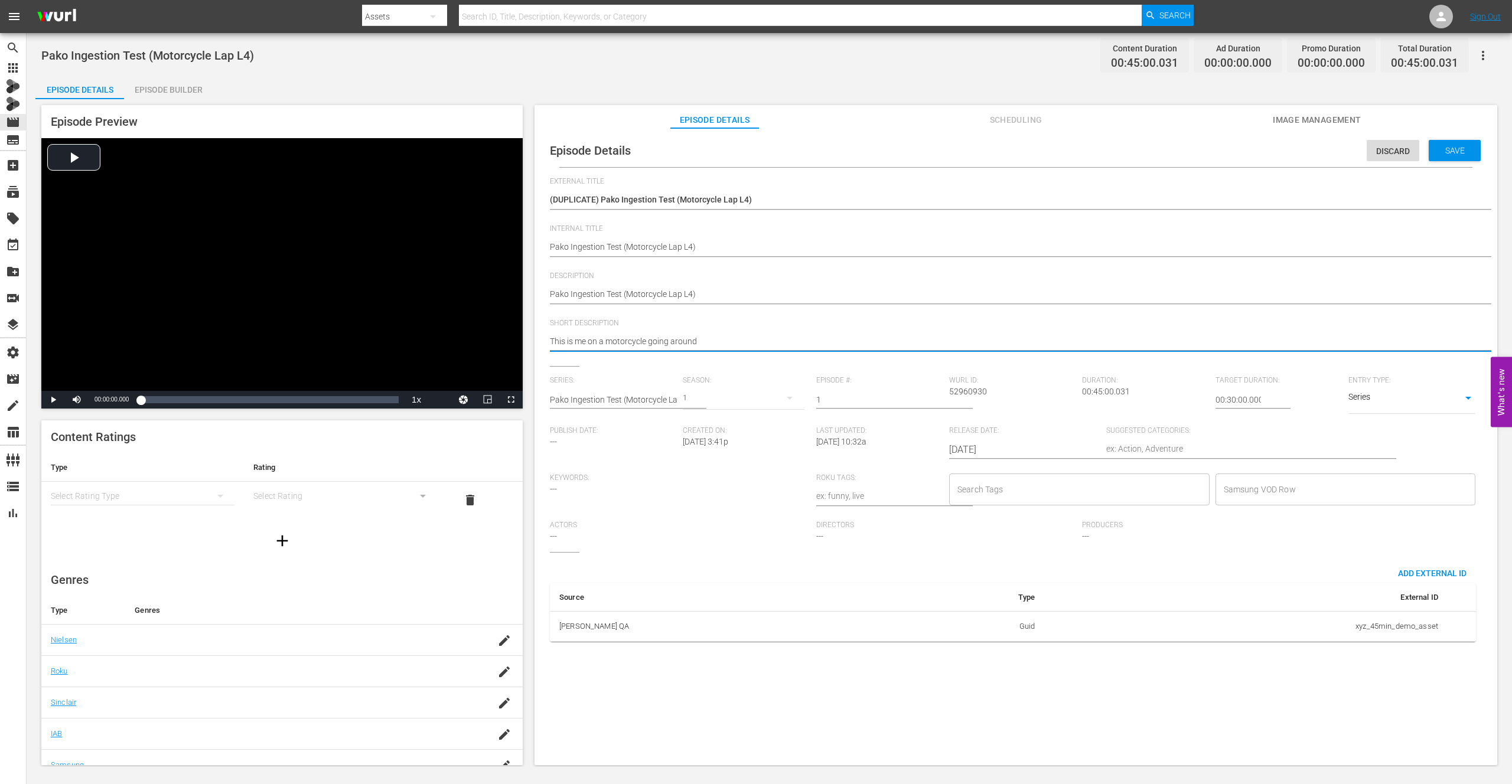
type textarea "This is me on a motorcycle going around"
type textarea "This is me on a motorcycle going around i"
type textarea "This is me on a motorcycle going around in"
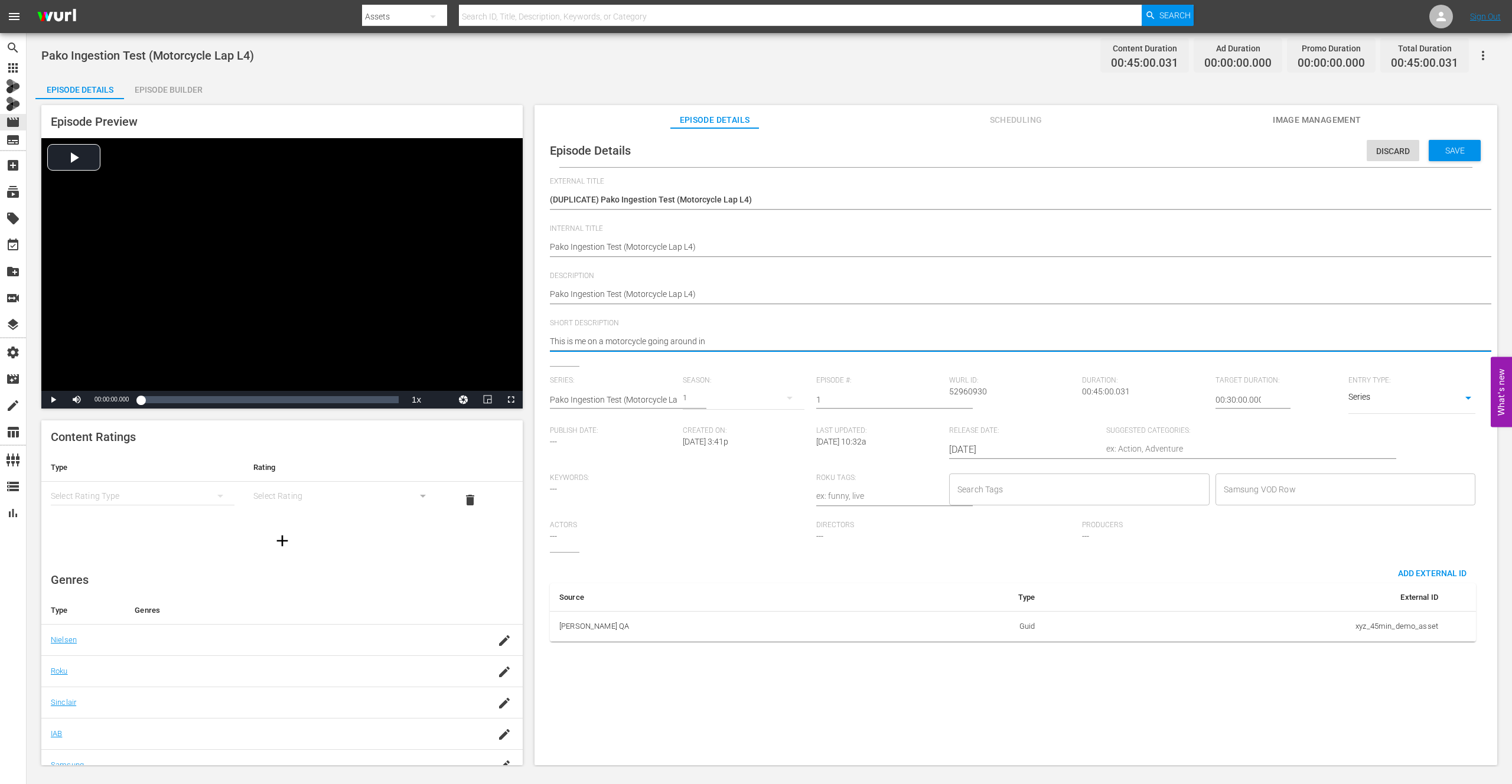
type textarea "This is me on a motorcycle going around in"
type textarea "This is me on a motorcycle going around in c"
type textarea "This is me on a motorcycle going around in ci"
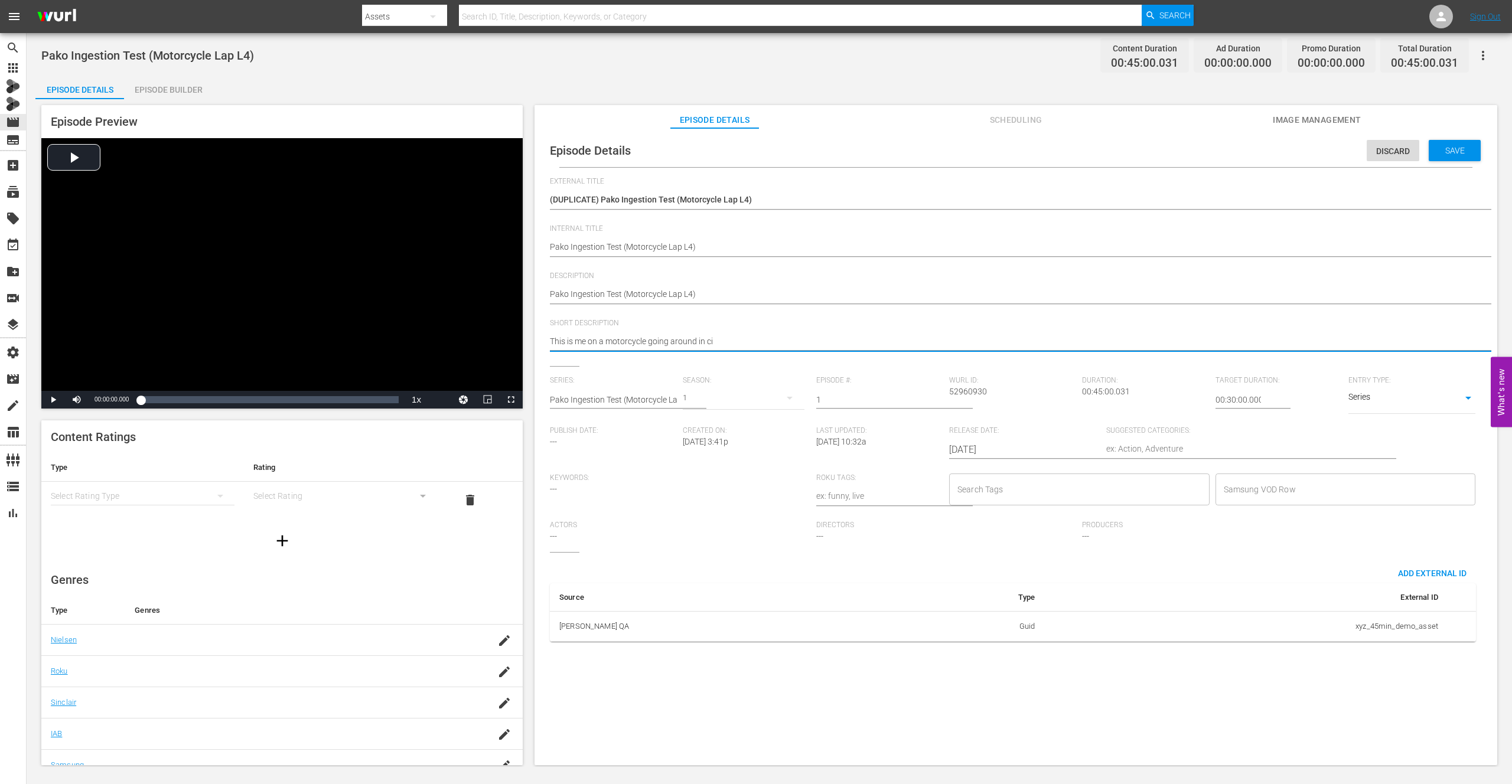
type textarea "This is me on a motorcycle going around in cir"
type textarea "This is me on a motorcycle going around in circ"
type textarea "This is me on a motorcycle going around in circl"
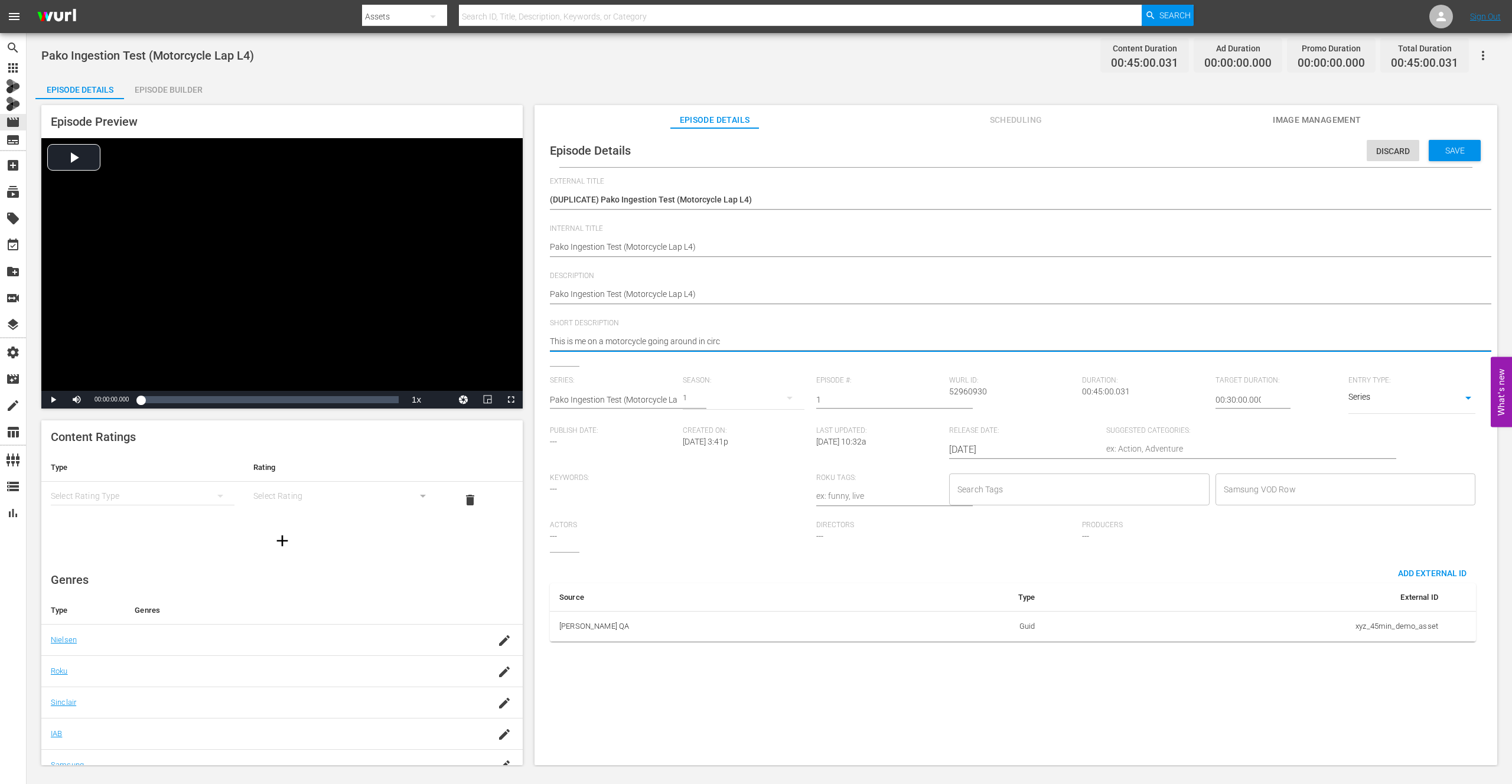
type textarea "This is me on a motorcycle going around in circl"
type textarea "This is me on a motorcycle going around in circle"
type textarea "This is me on a motorcycle going around in circles"
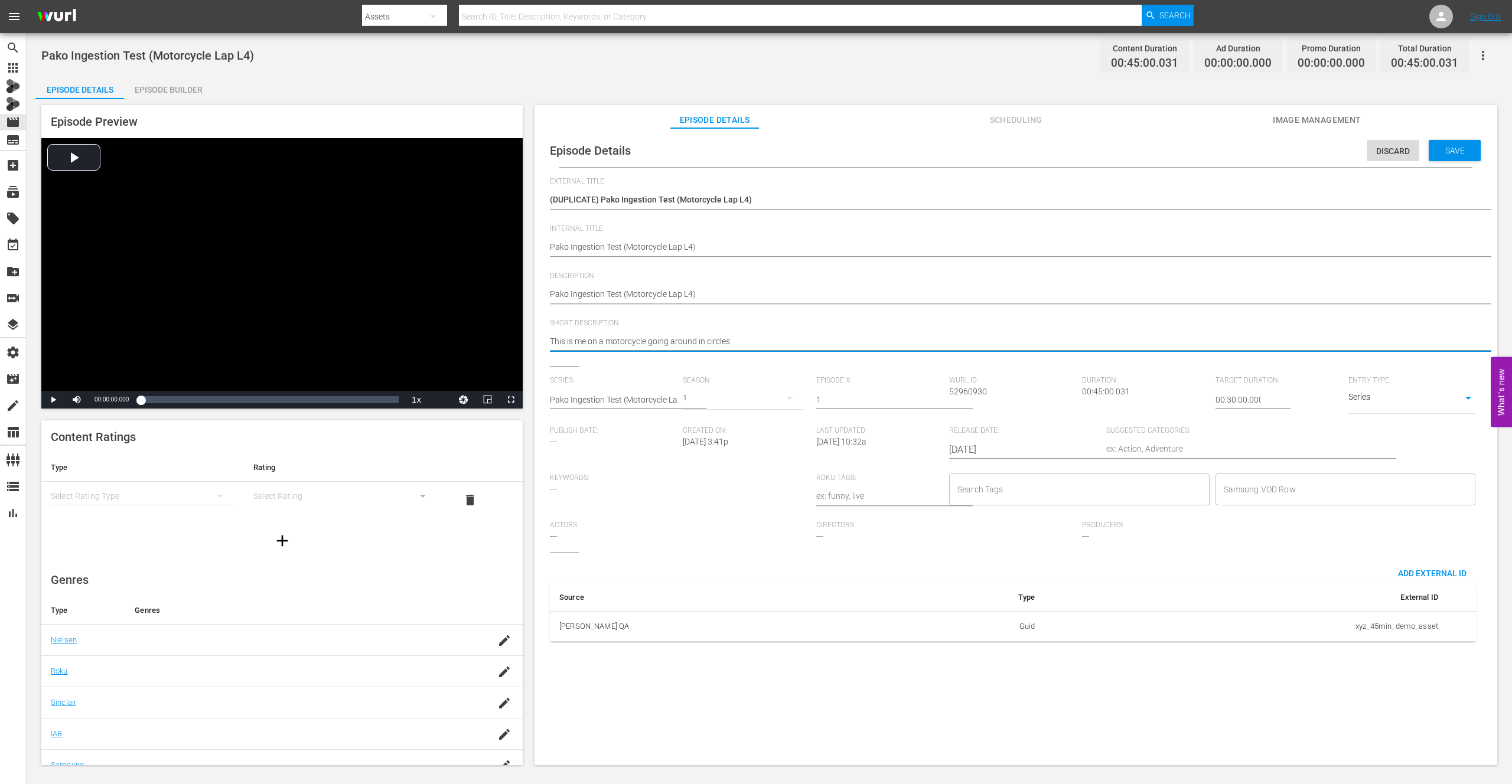
type textarea "This is me on a motorcycle going around in circles"
type textarea "This is me on a motorcycle going around in circles r"
type textarea "This is me on a motorcycle going around in circles re"
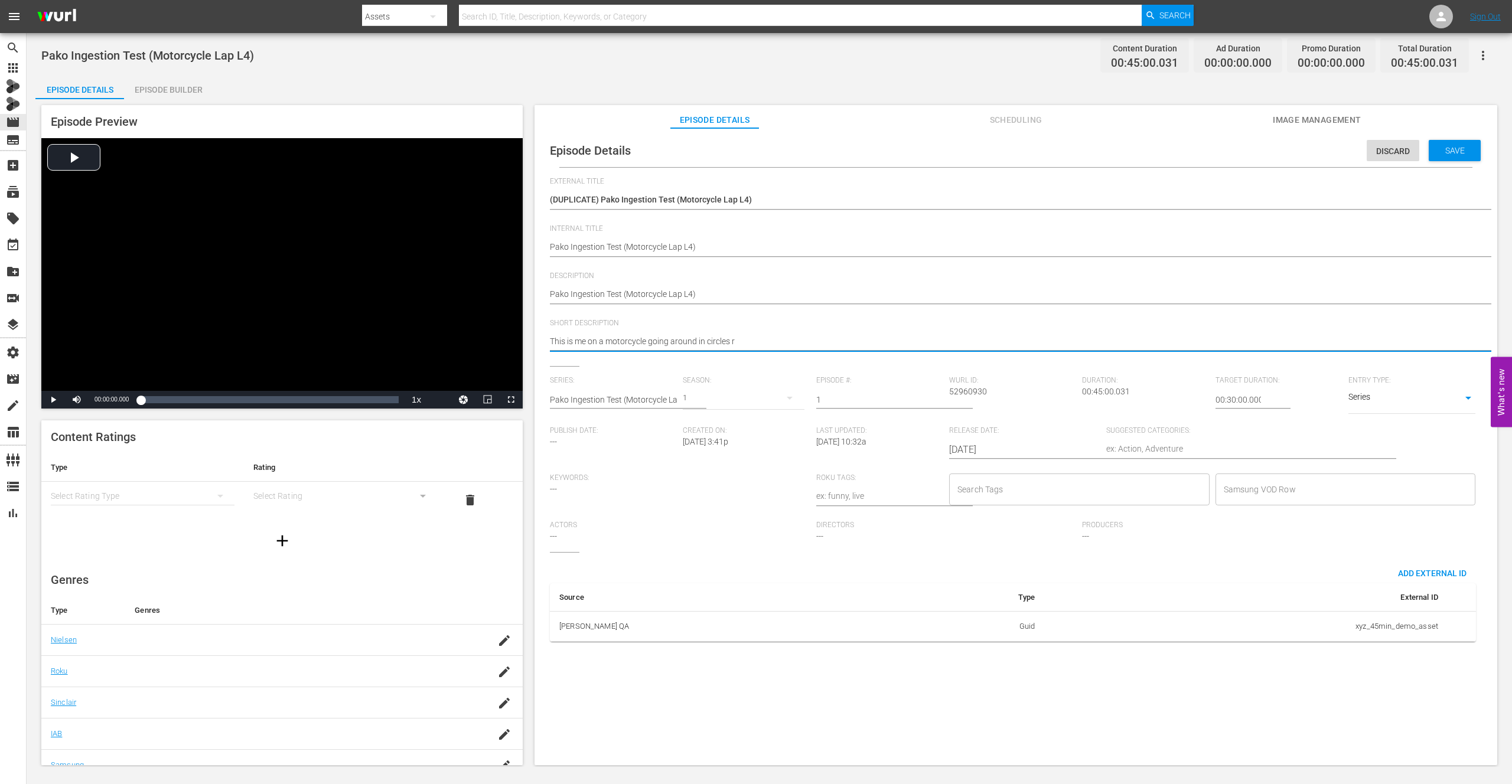
type textarea "This is me on a motorcycle going around in circles re"
type textarea "This is me on a motorcycle going around in circles rea"
type textarea "This is me on a motorcycle going around in circles real"
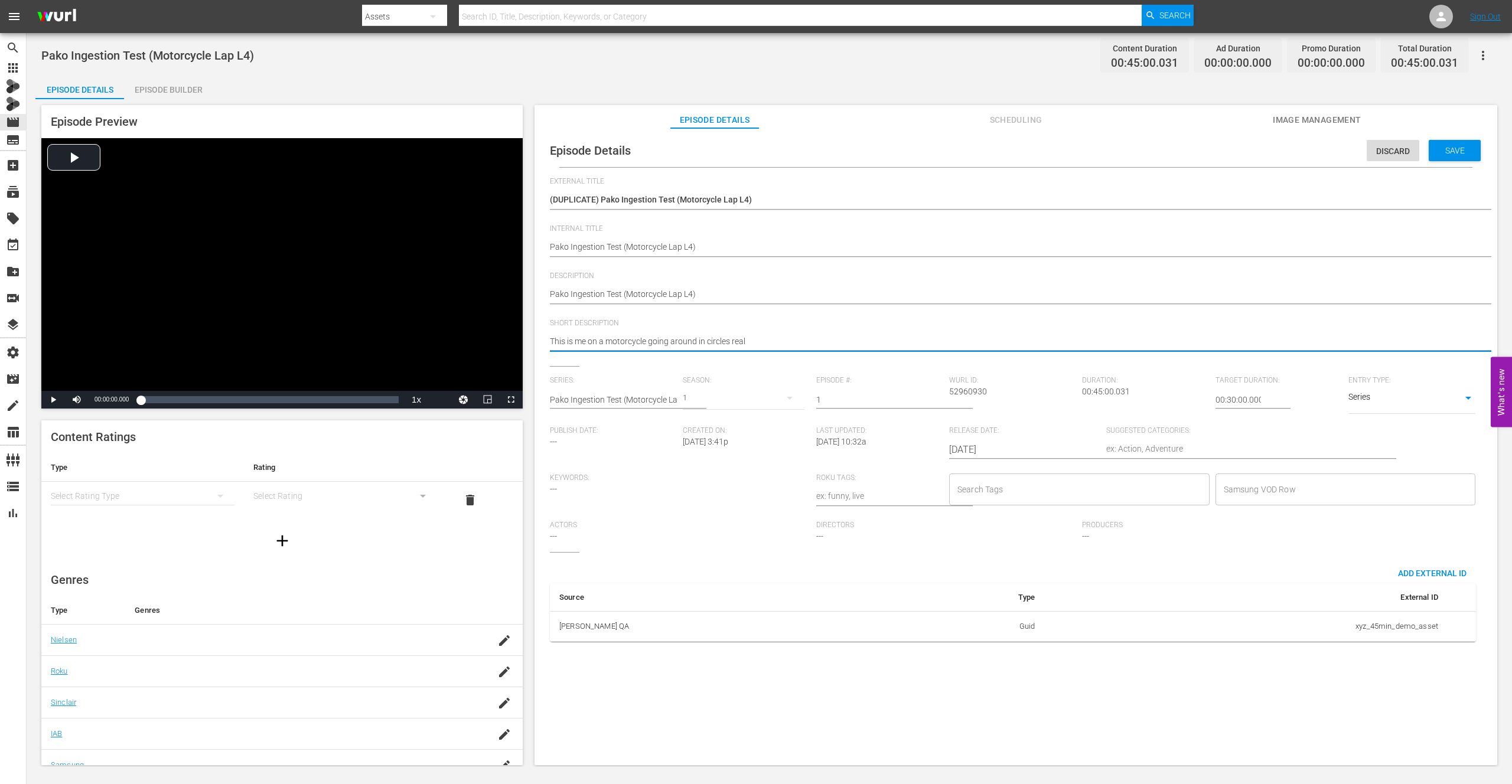
type textarea "This is me on a motorcycle going around in circles reall"
type textarea "This is me on a motorcycle going around in circles really"
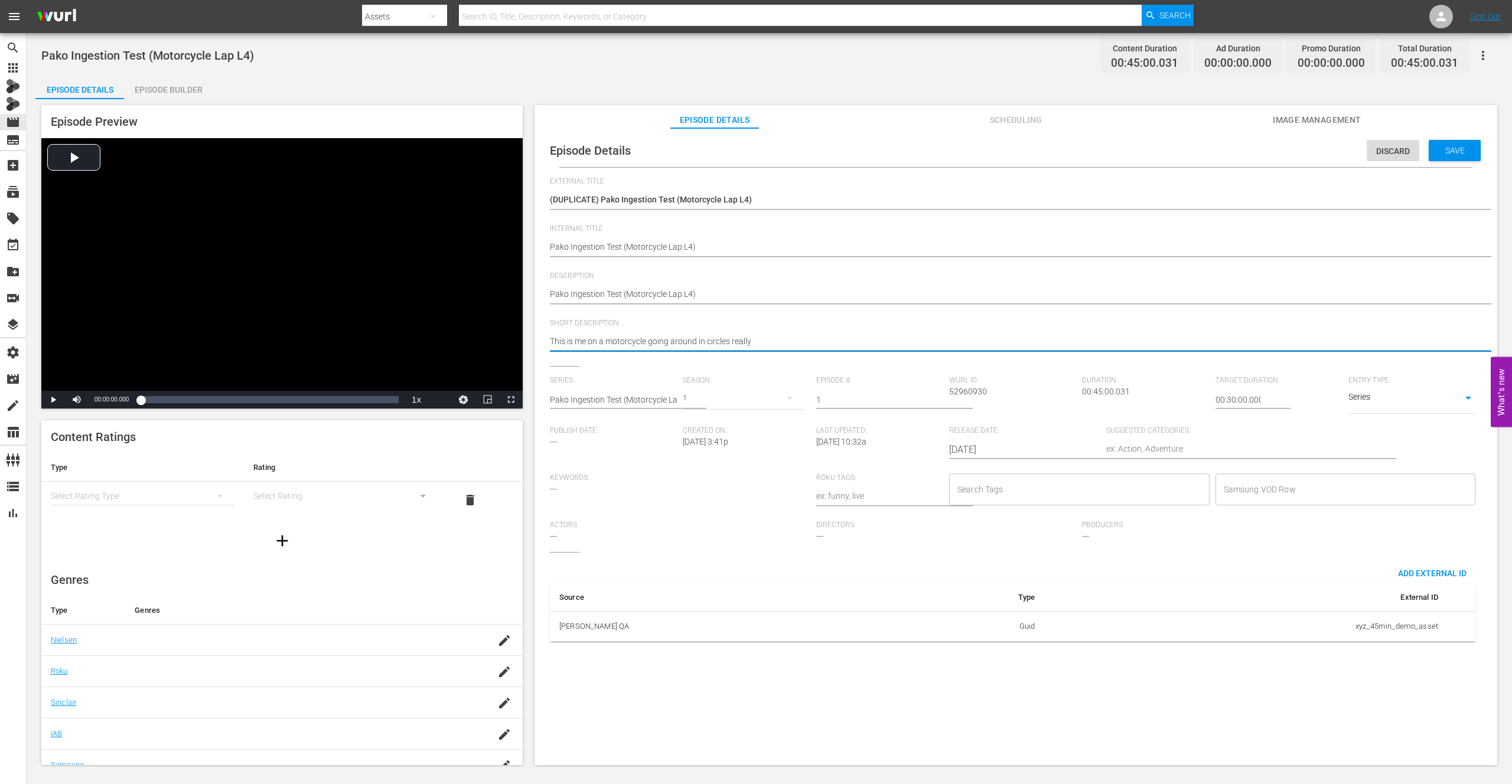
type textarea "This is me on a motorcycle going around in circles really"
type textarea "This is me on a motorcycle going around in circles really f"
type textarea "This is me on a motorcycle going around in circles really fa"
type textarea "This is me on a motorcycle going around in circles really fas"
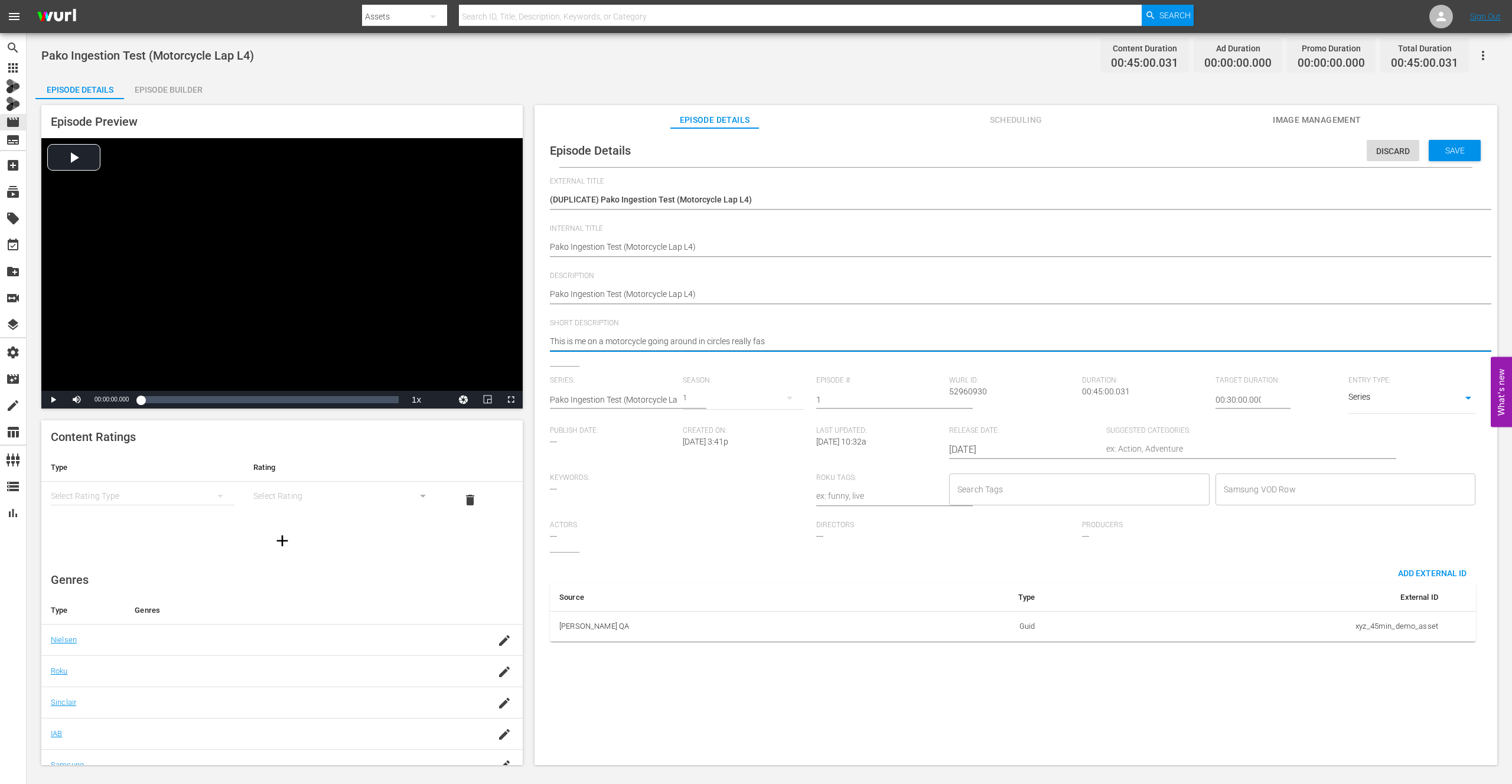
type textarea "This is me on a motorcycle going around in circles really fast"
click at [1445, 149] on span "Save" at bounding box center [1455, 151] width 38 height 9
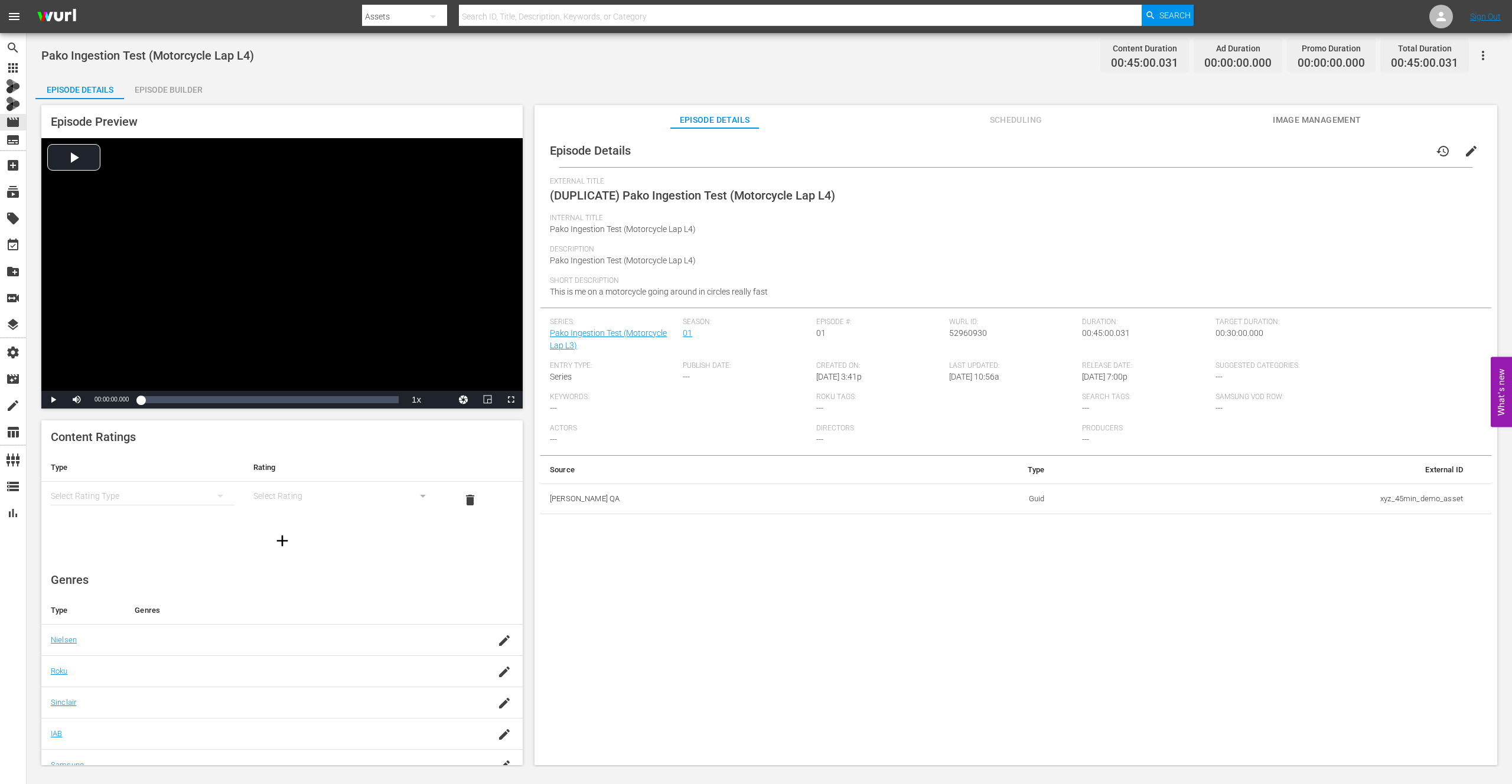
click at [748, 294] on span "This is me on a motorcycle going around in circles really fast" at bounding box center [659, 291] width 218 height 9
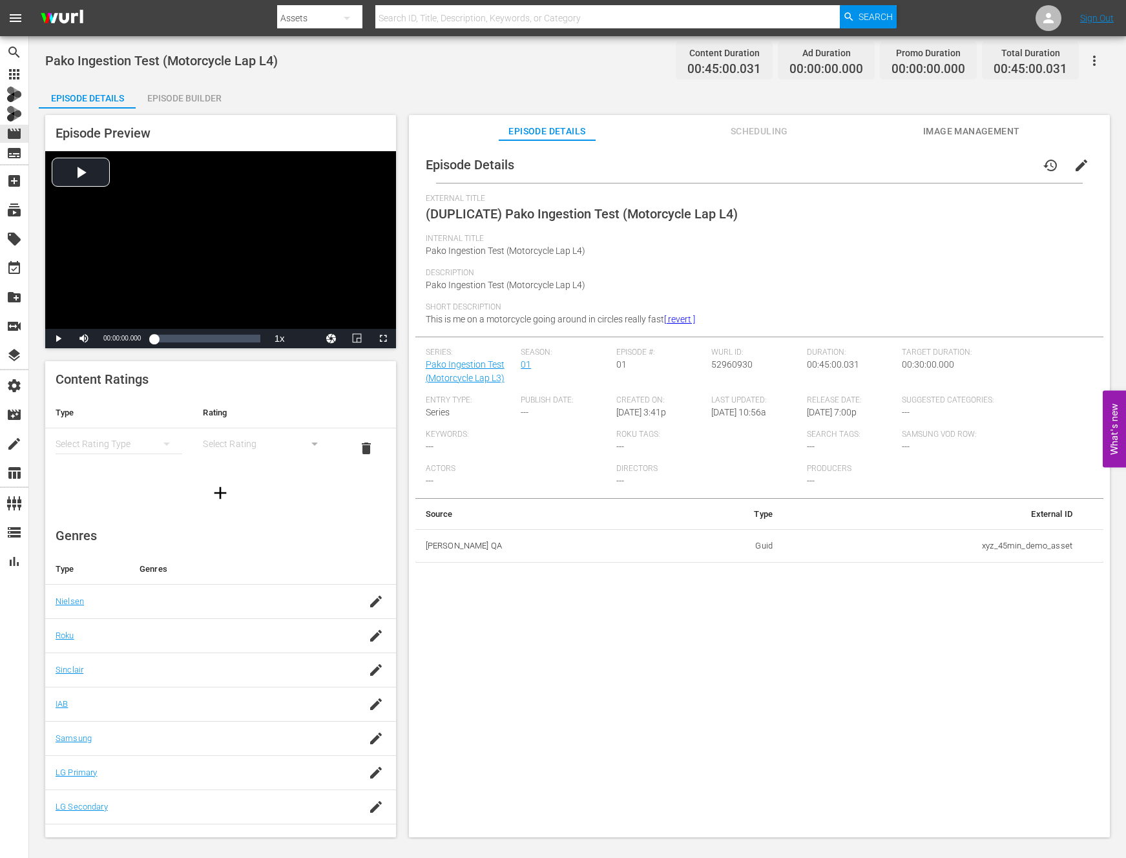
click at [545, 315] on span "This is me on a motorcycle going around in circles really fast [ revert ]" at bounding box center [560, 319] width 269 height 10
